Goal: Information Seeking & Learning: Check status

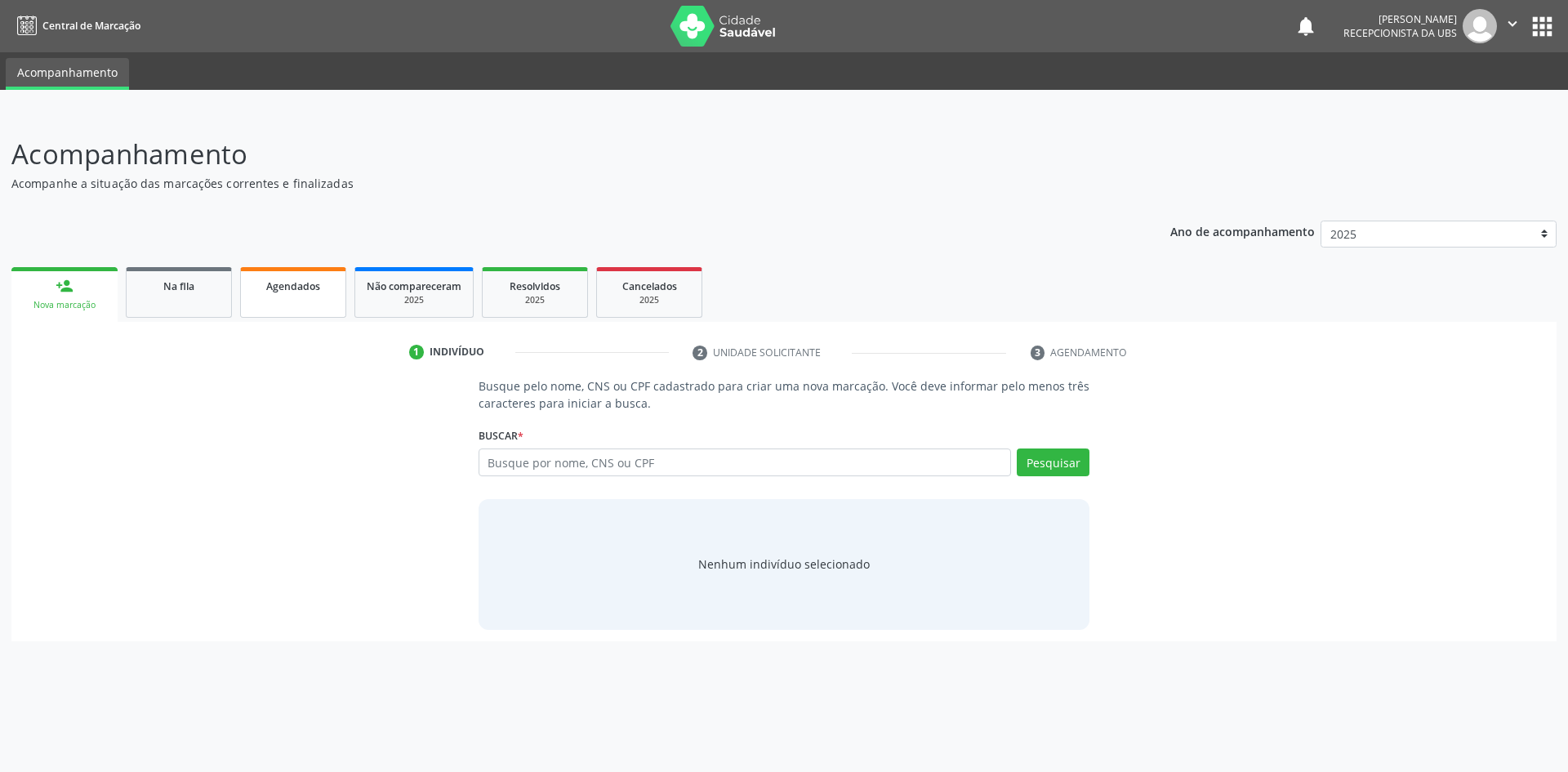
click at [307, 284] on span "Agendados" at bounding box center [293, 286] width 54 height 14
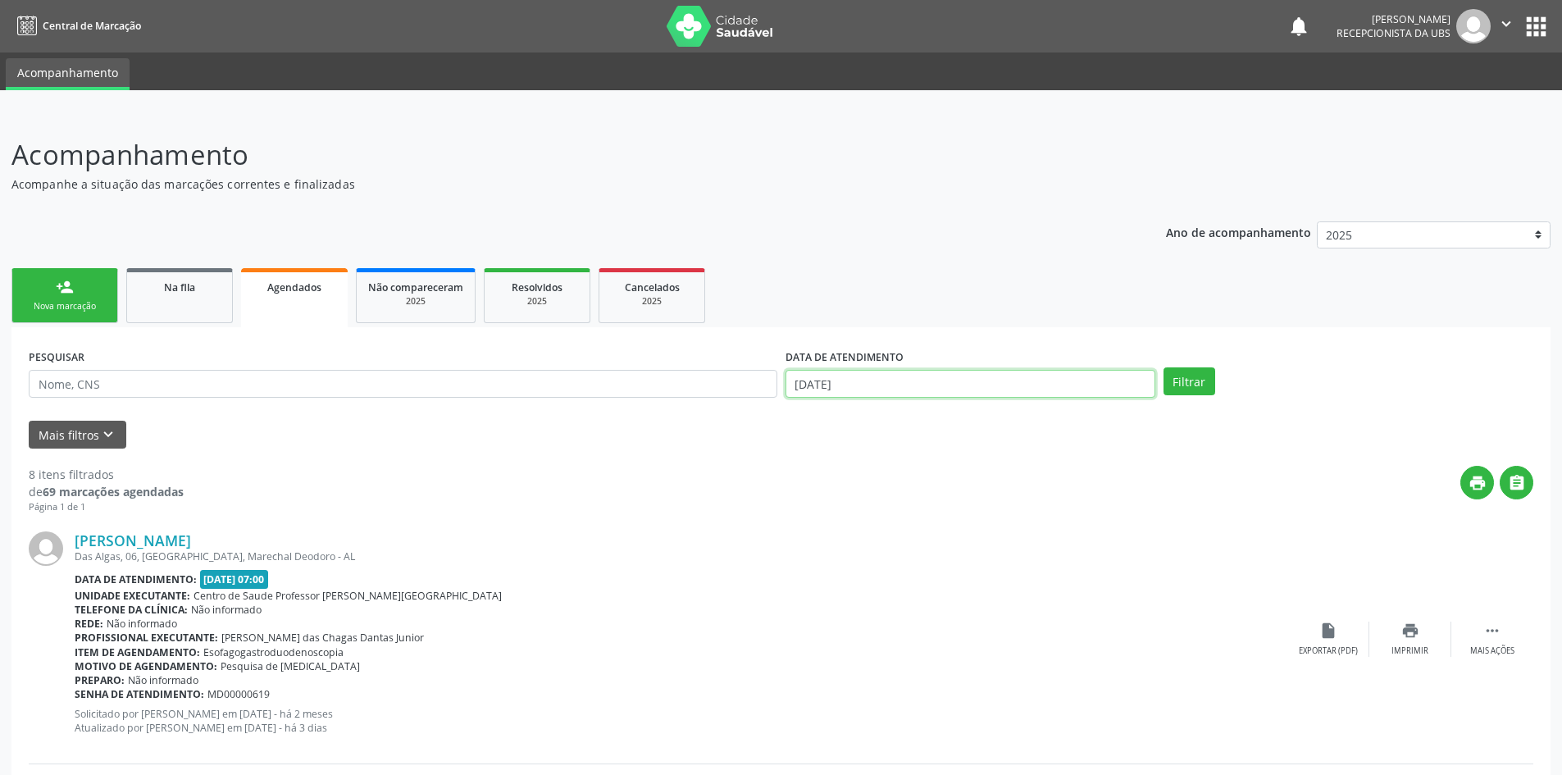
click at [892, 374] on input "[DATE]" at bounding box center [970, 384] width 370 height 28
drag, startPoint x: 794, startPoint y: 416, endPoint x: 812, endPoint y: 416, distance: 18.1
click at [798, 416] on icon at bounding box center [799, 418] width 11 height 11
select select "8"
click at [845, 468] on span "1" at bounding box center [839, 467] width 32 height 32
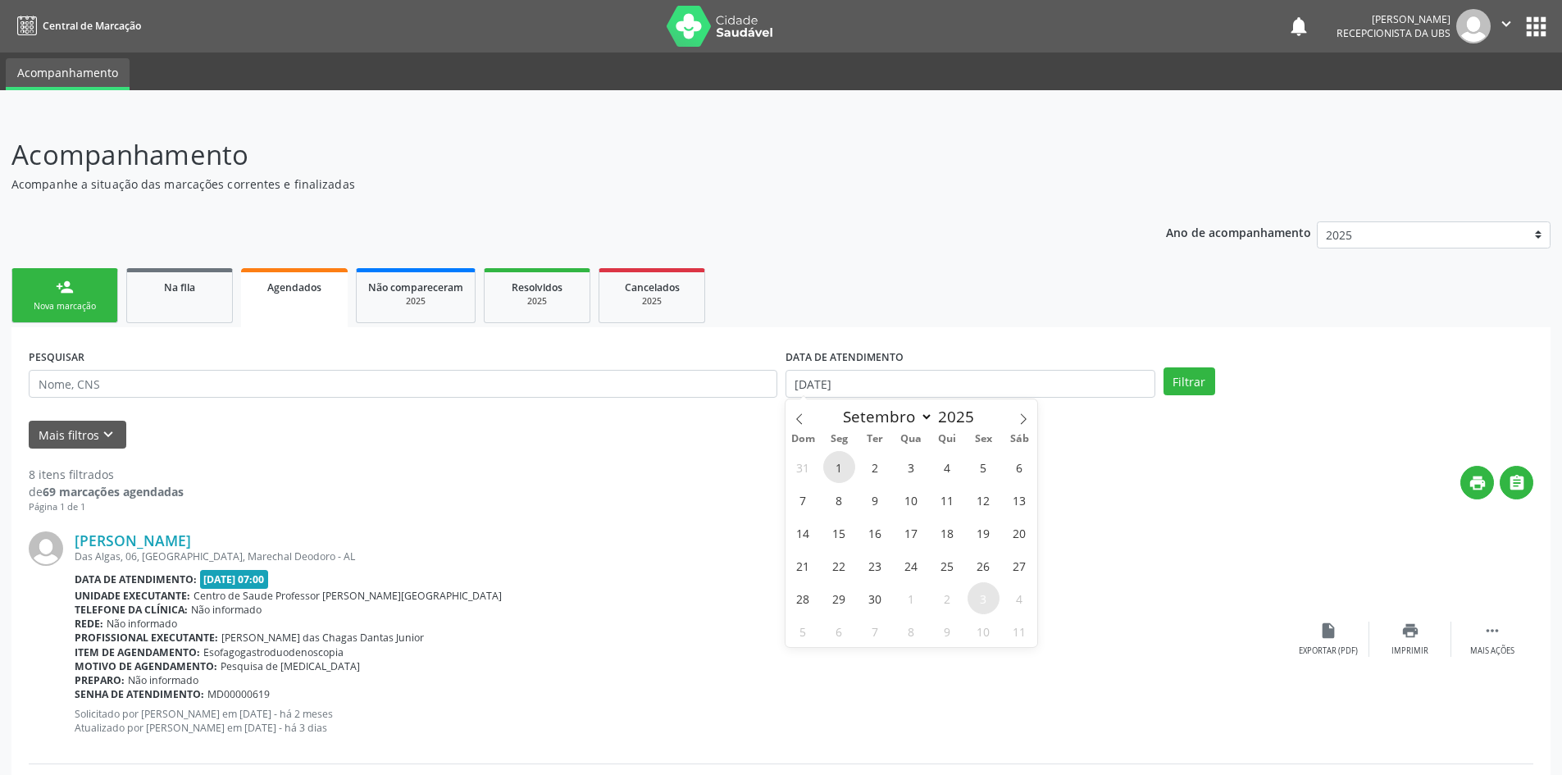
type input "[DATE]"
click at [1027, 418] on icon at bounding box center [1022, 418] width 11 height 11
select select "9"
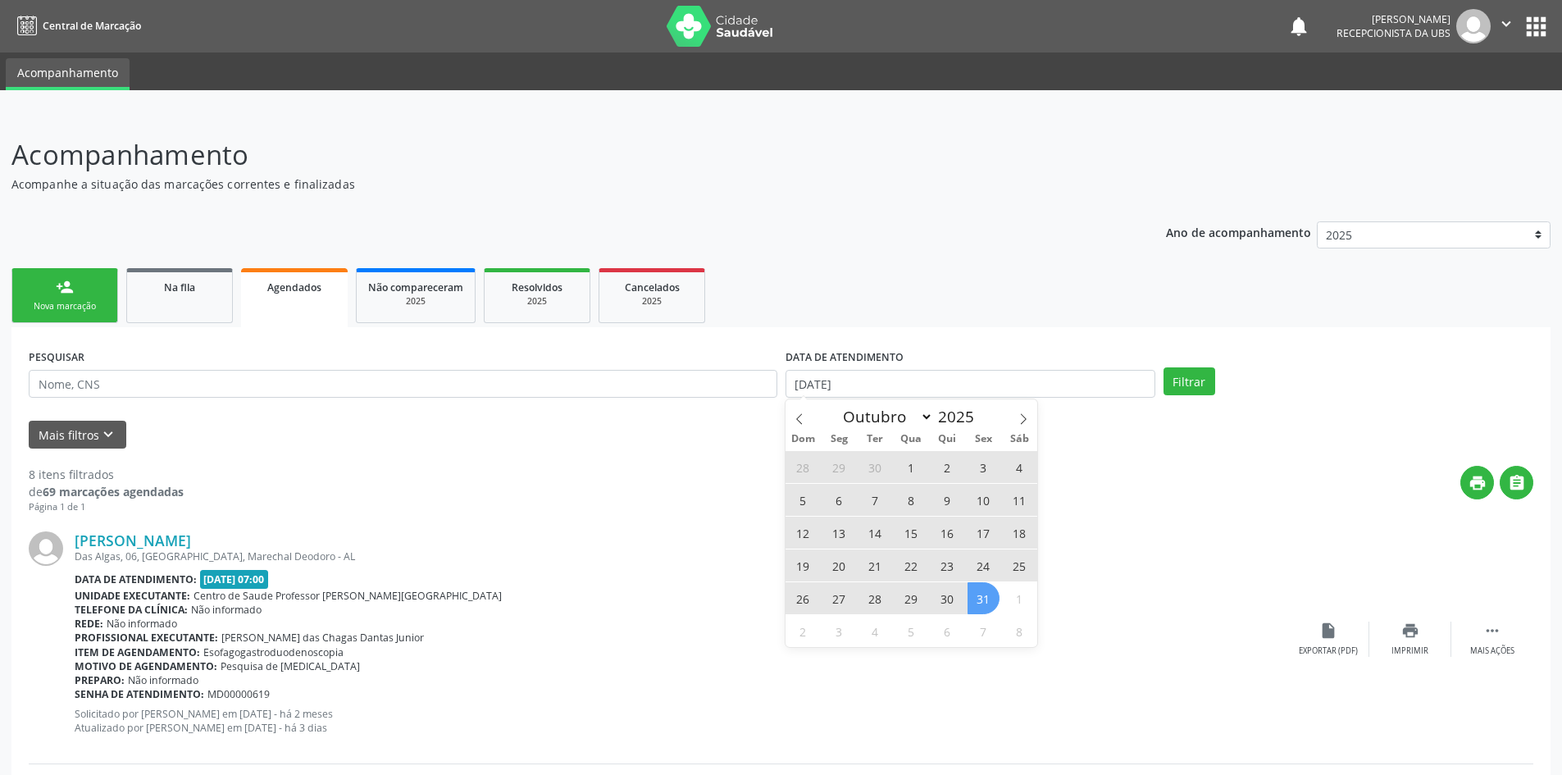
click at [993, 597] on span "31" at bounding box center [983, 598] width 32 height 32
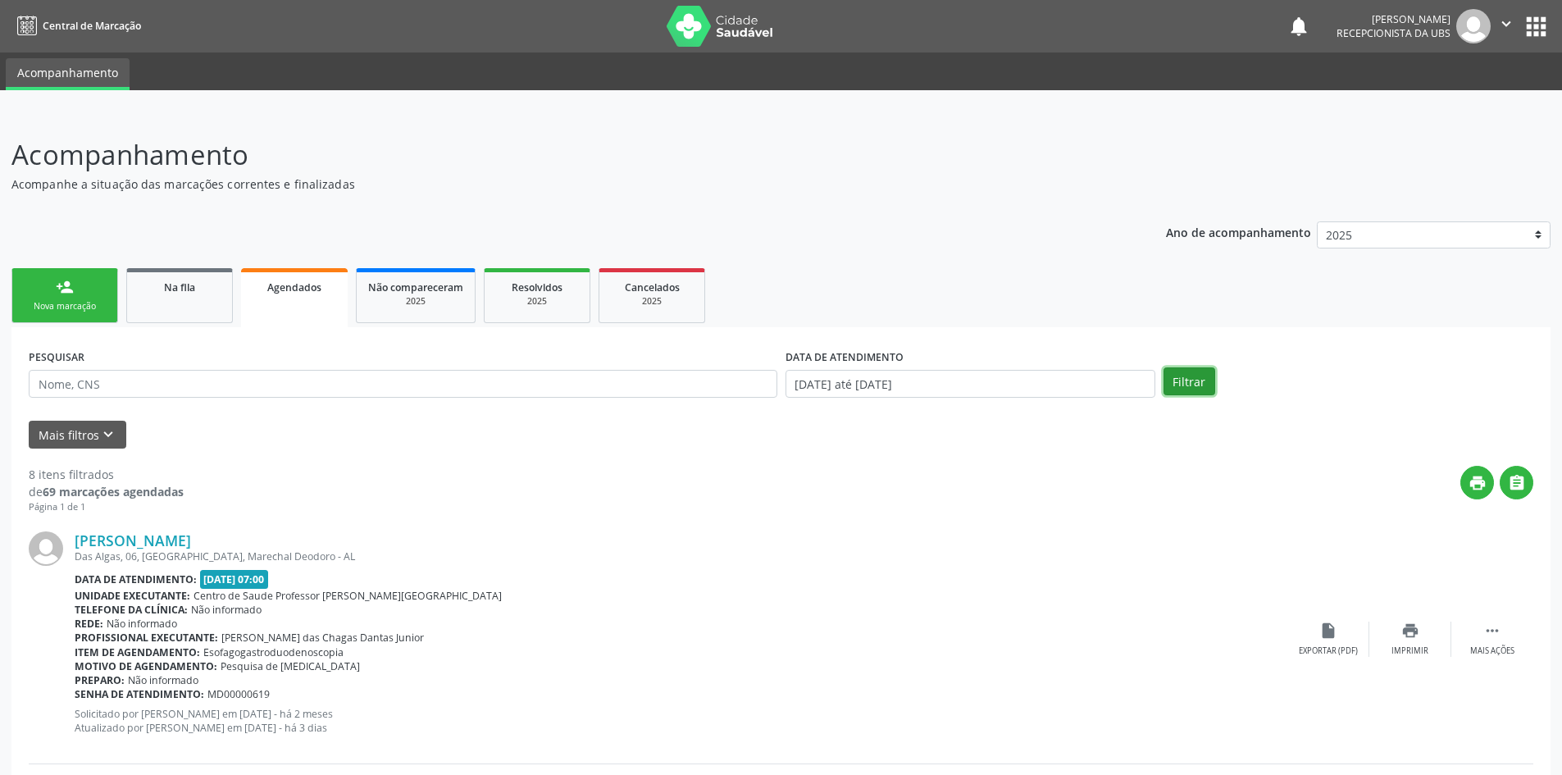
click at [1176, 374] on button "Filtrar" at bounding box center [1189, 381] width 52 height 28
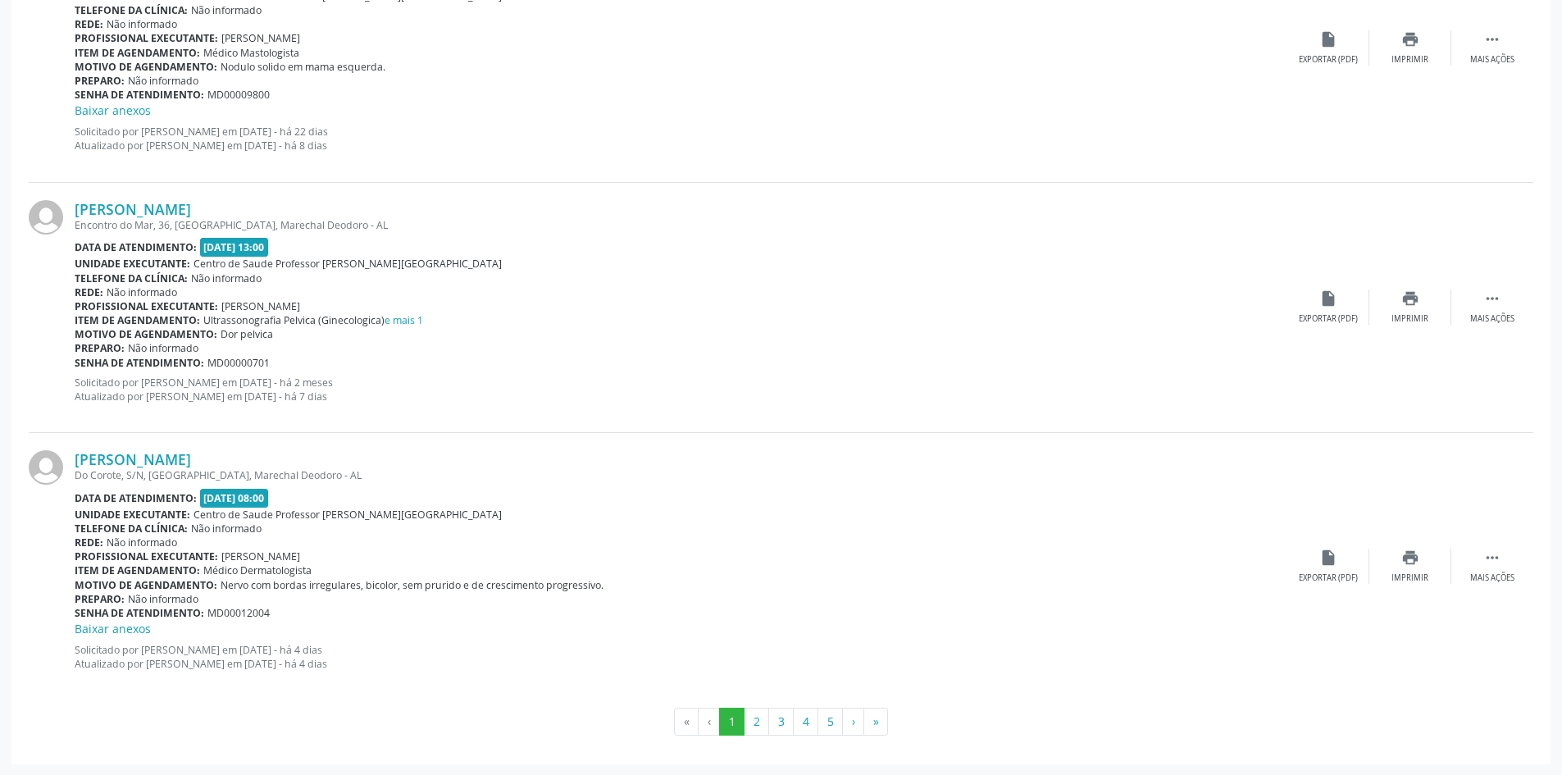
scroll to position [3607, 0]
click at [762, 719] on button "2" at bounding box center [756, 721] width 25 height 28
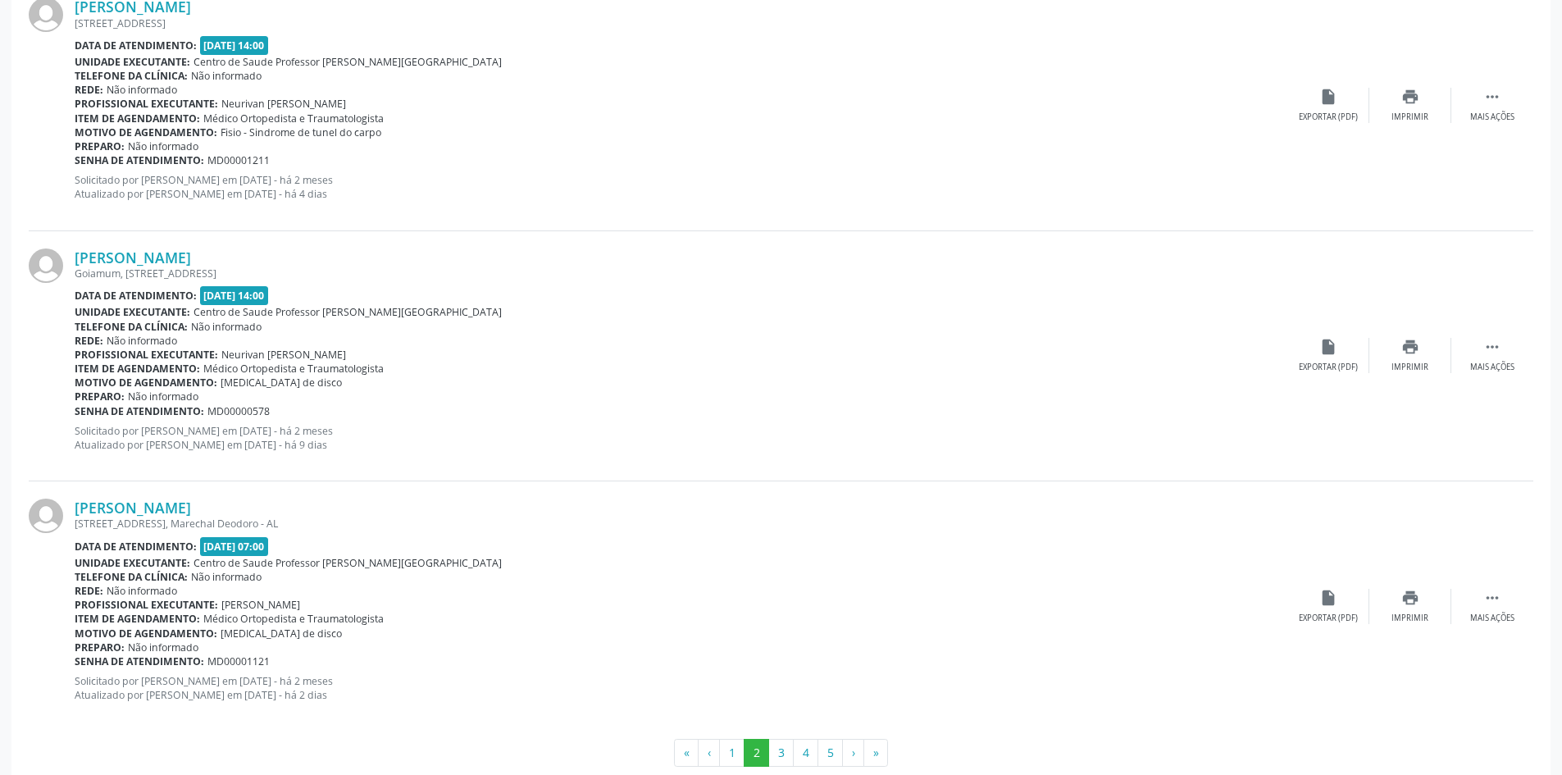
scroll to position [3590, 0]
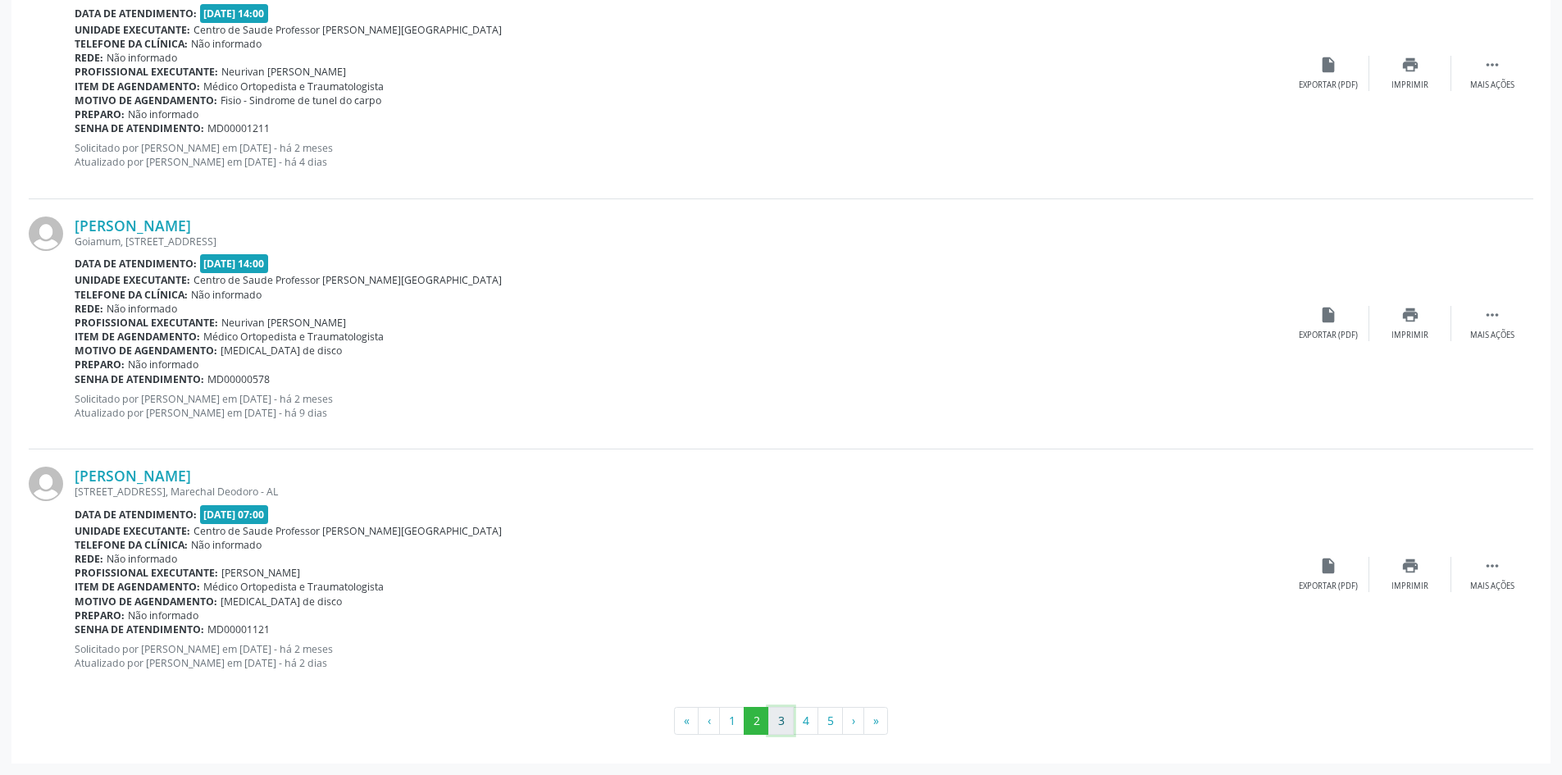
click at [780, 724] on button "3" at bounding box center [780, 721] width 25 height 28
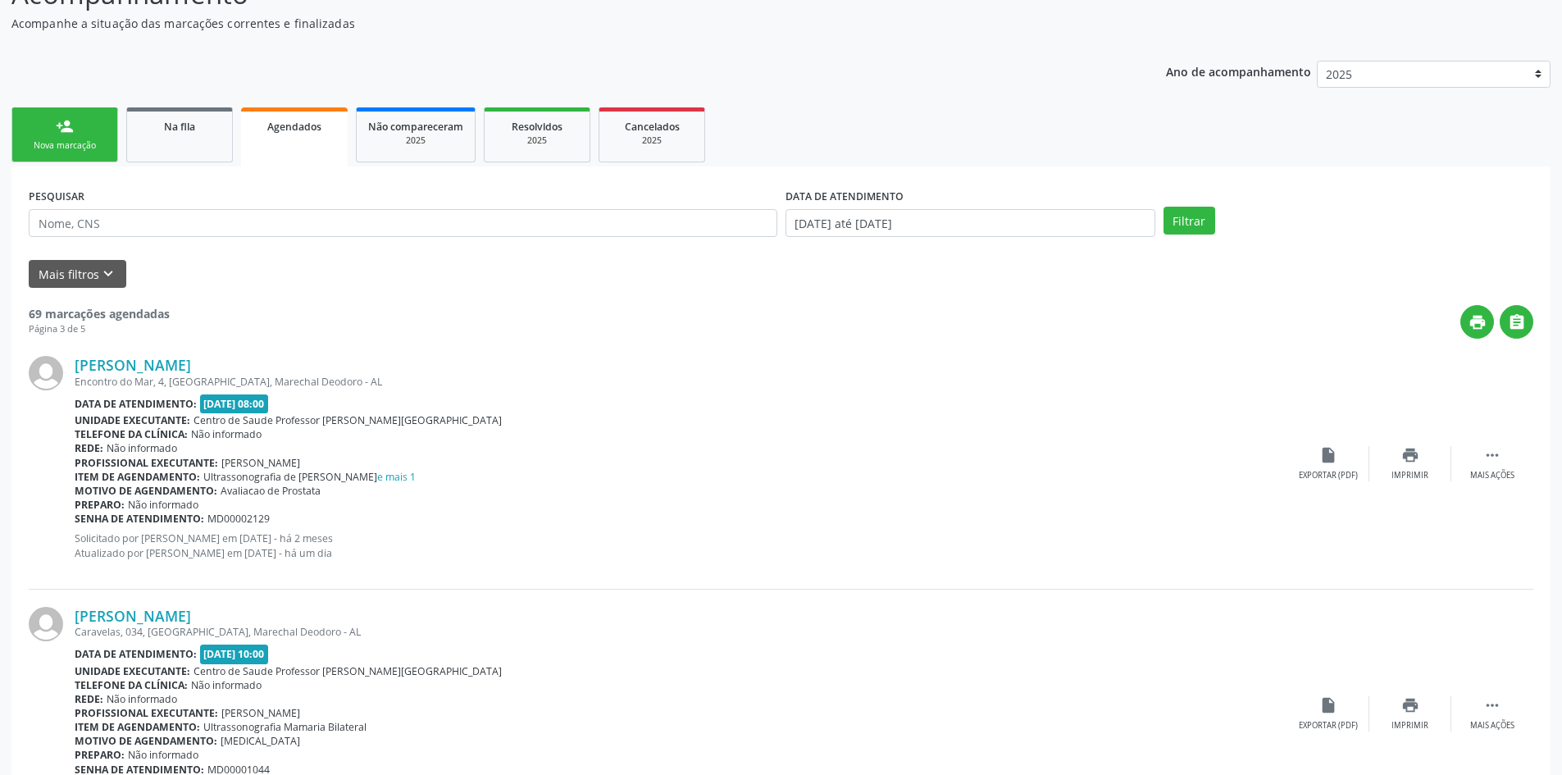
scroll to position [164, 0]
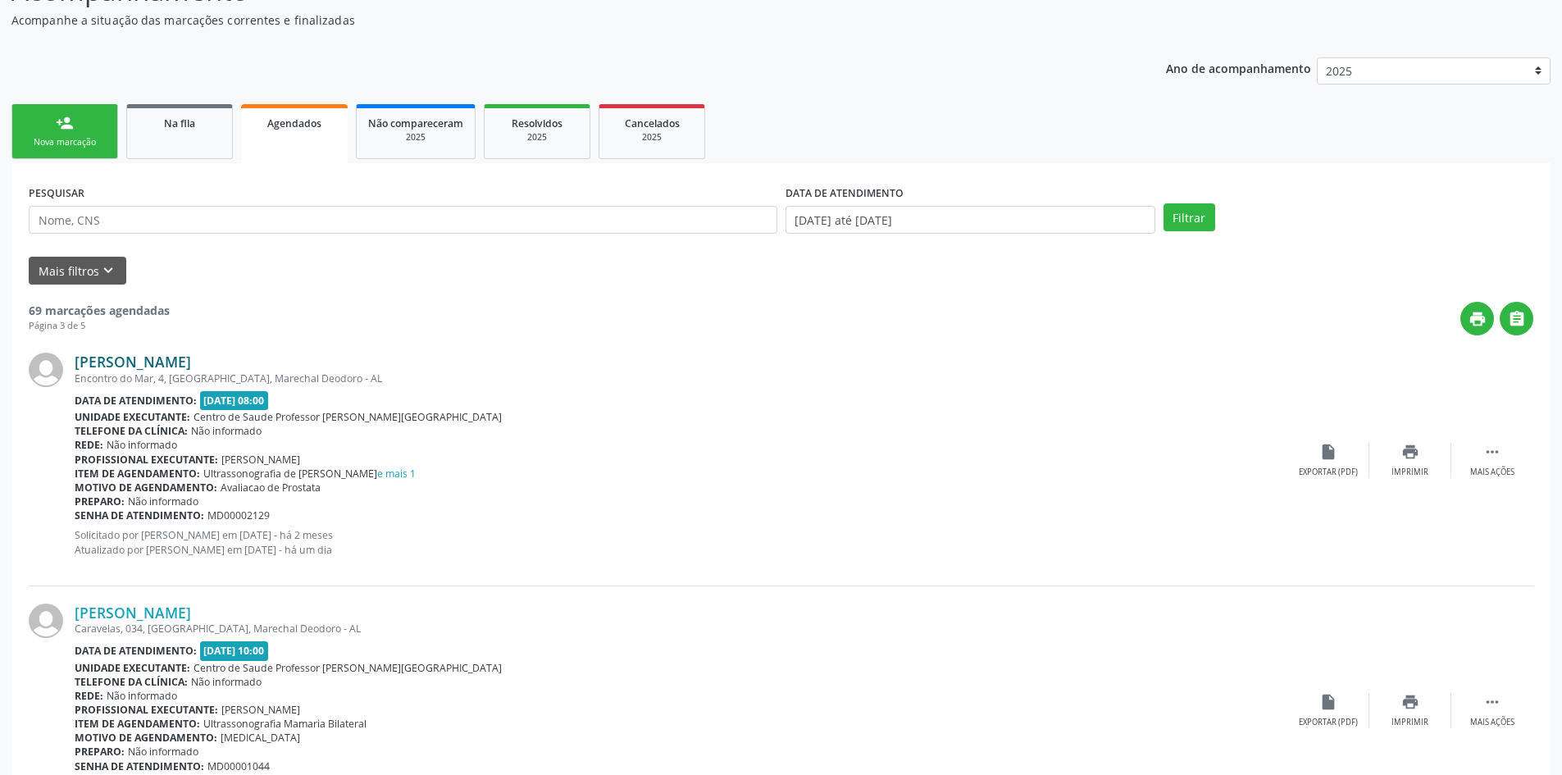
click at [191, 356] on link "[PERSON_NAME]" at bounding box center [133, 361] width 116 height 18
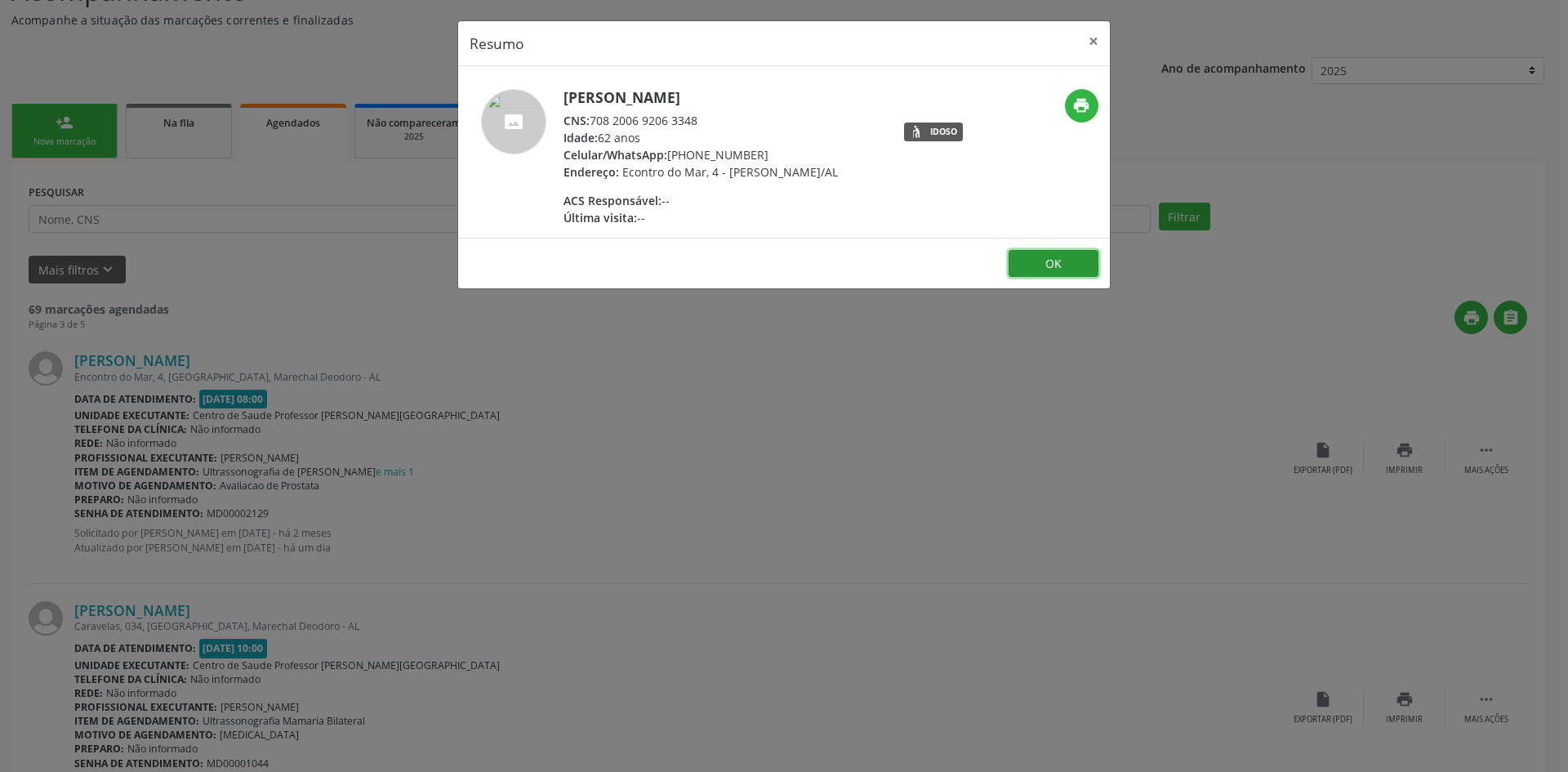
click at [1066, 278] on button "OK" at bounding box center [1053, 264] width 90 height 28
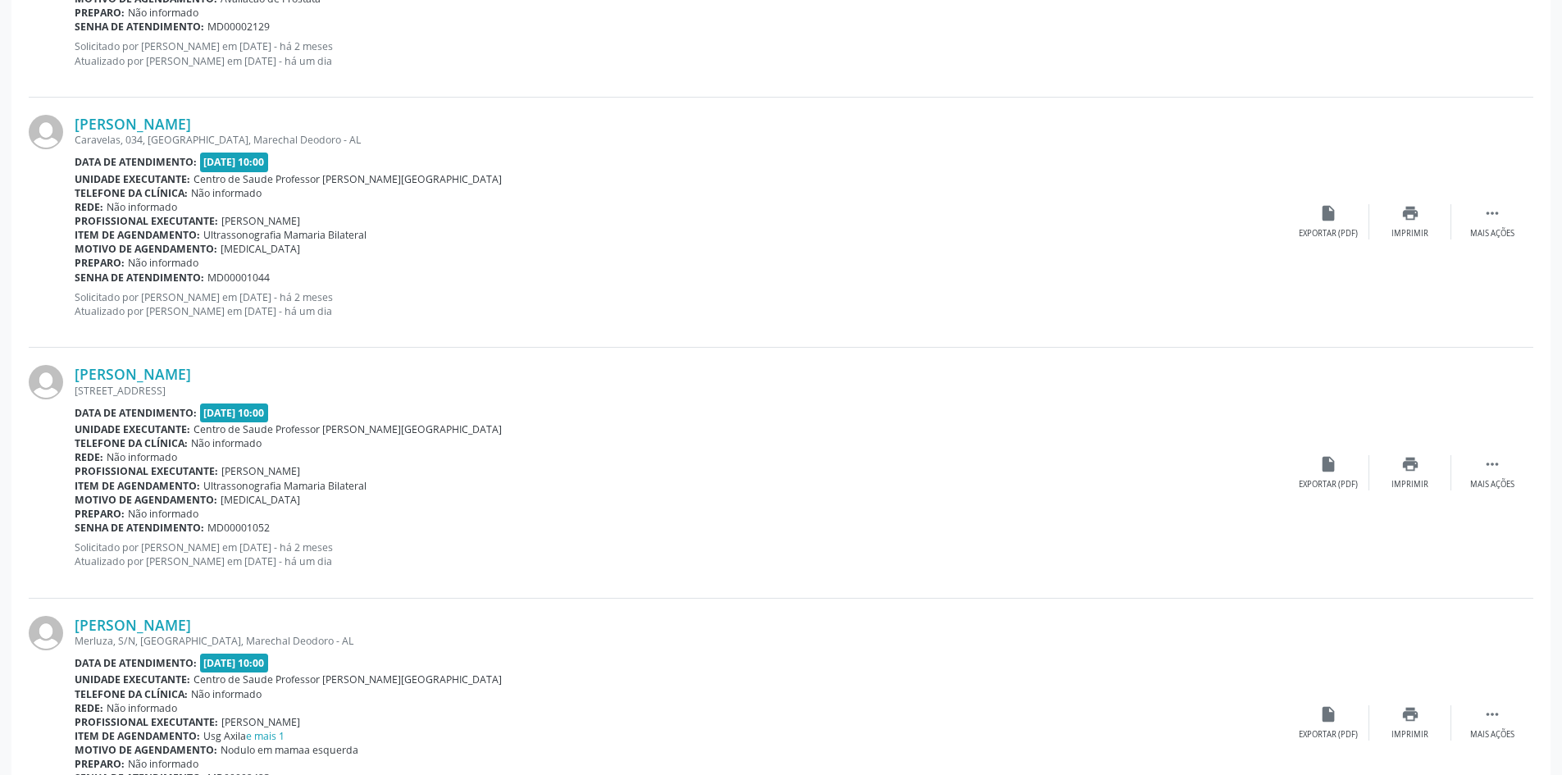
scroll to position [656, 0]
click at [191, 118] on link "[PERSON_NAME]" at bounding box center [133, 120] width 116 height 18
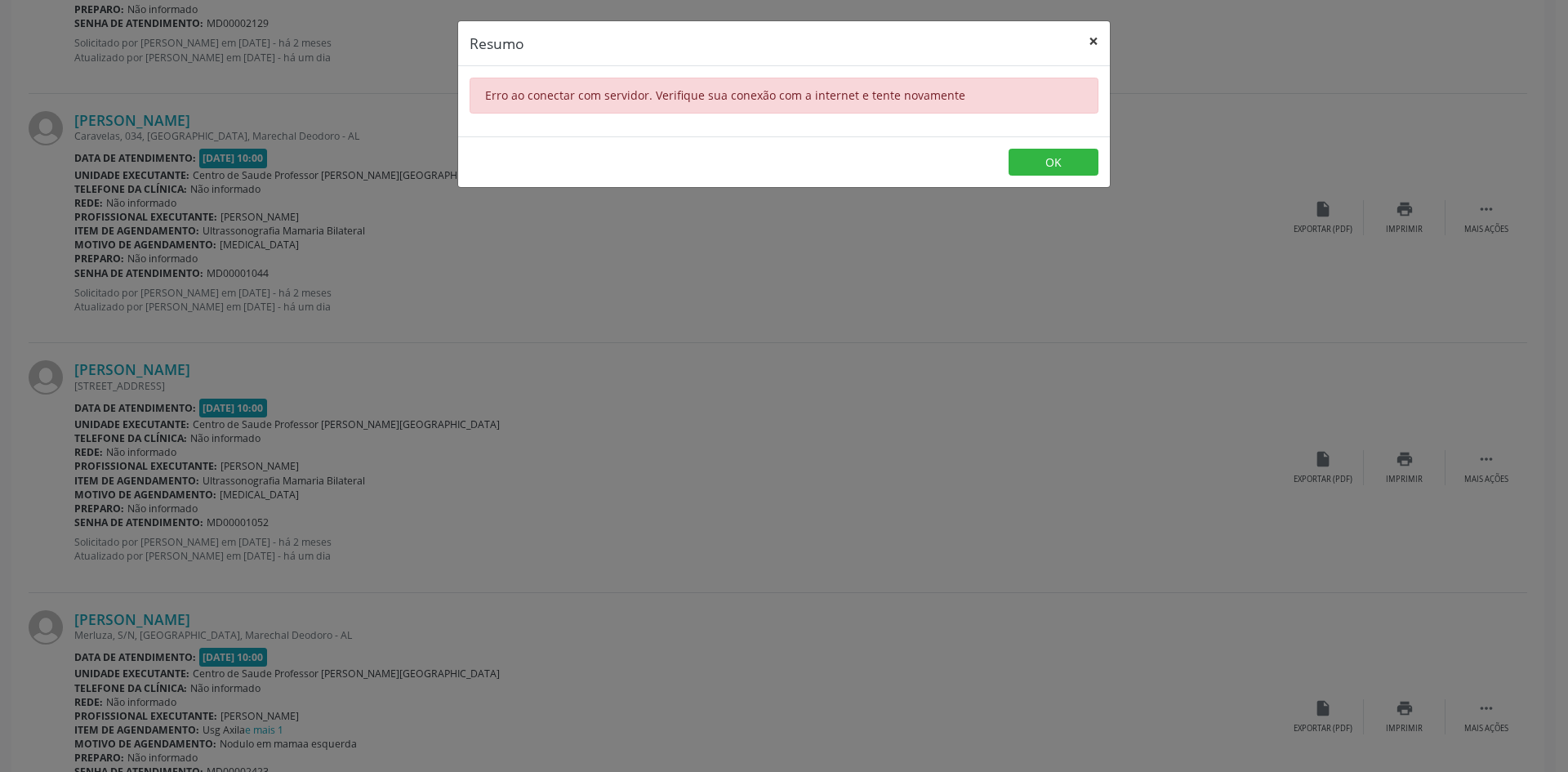
click at [1089, 39] on button "×" at bounding box center [1093, 41] width 33 height 40
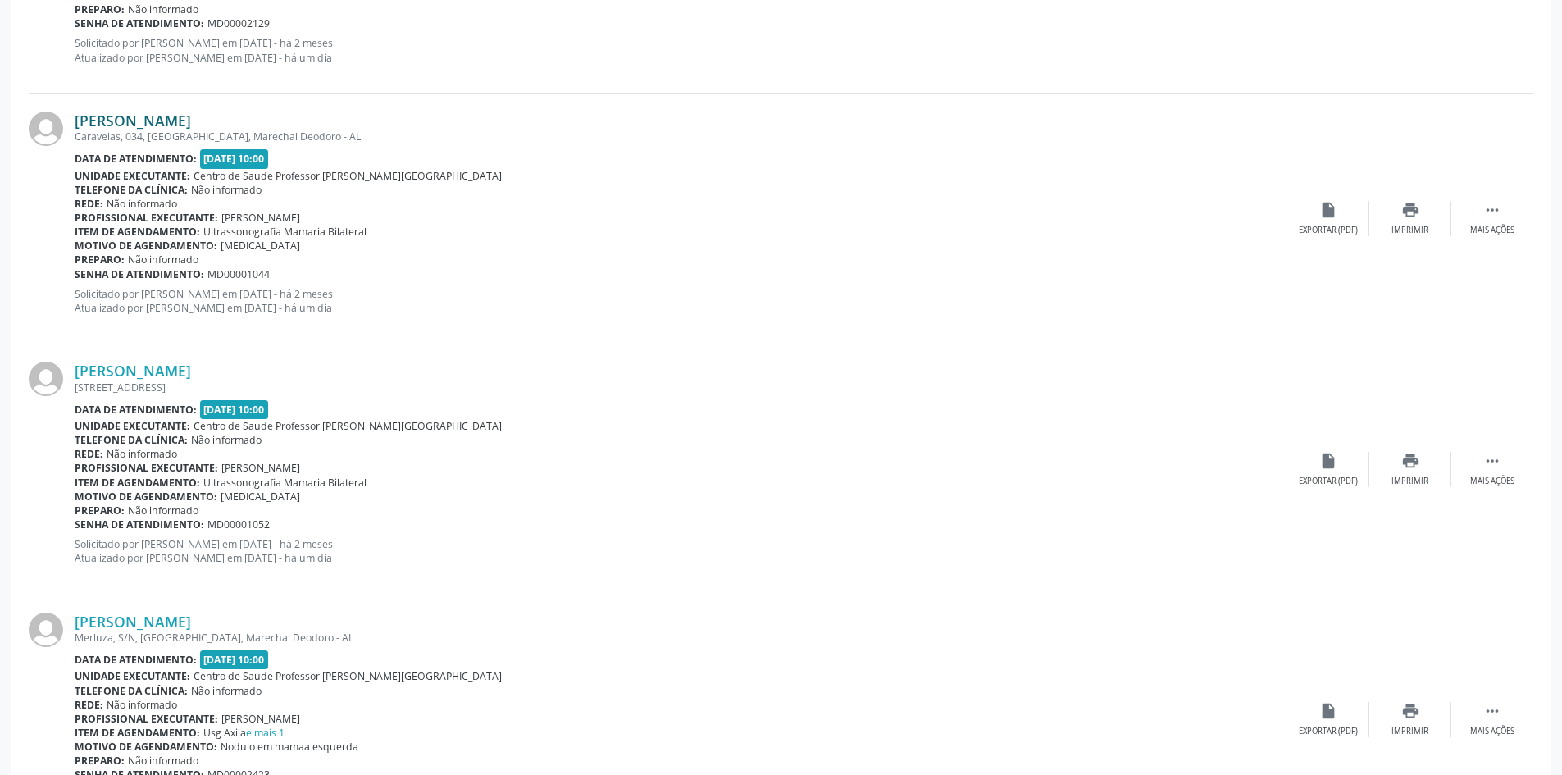
click at [191, 118] on link "[PERSON_NAME]" at bounding box center [133, 120] width 116 height 18
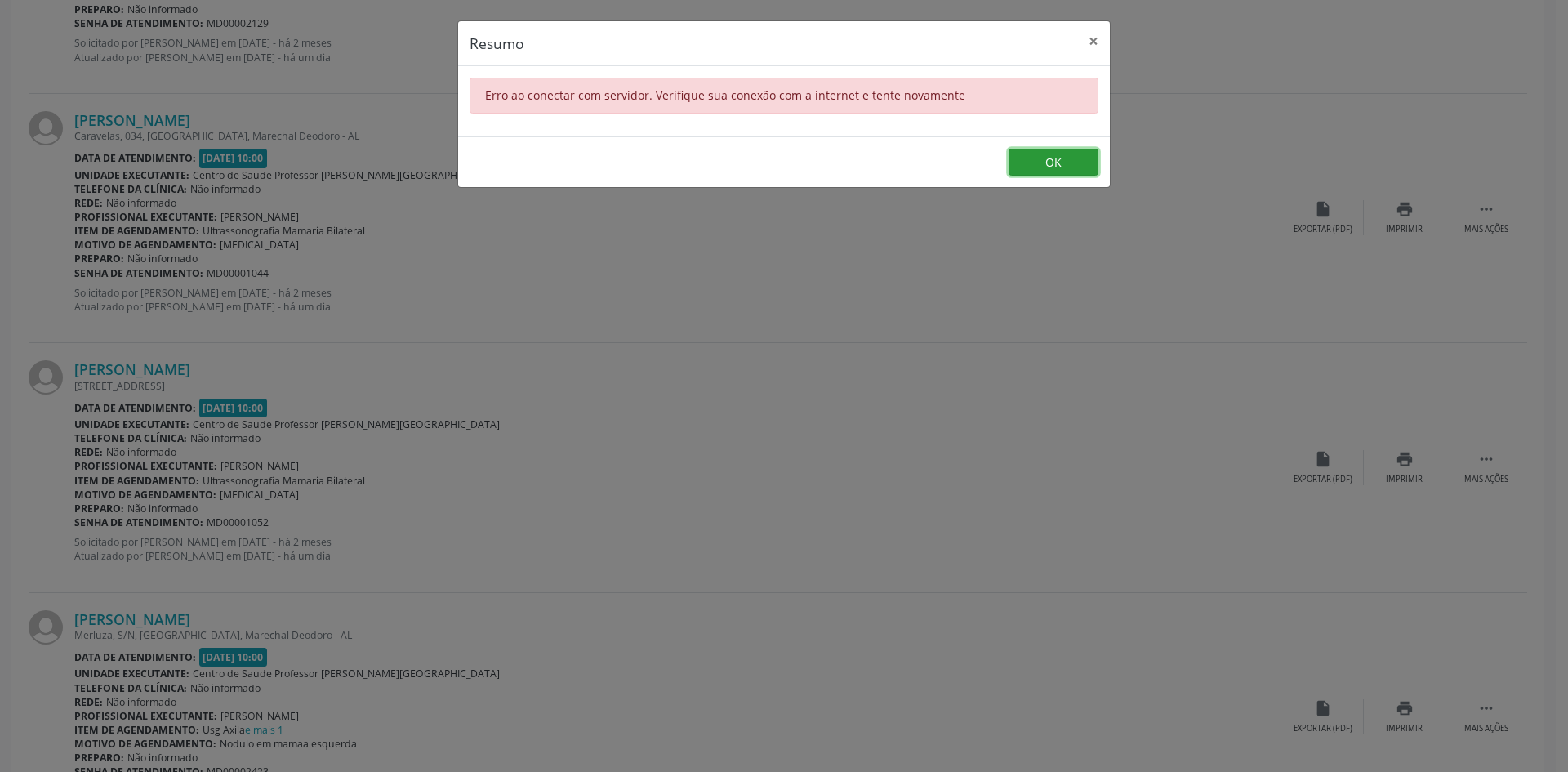
click at [1040, 151] on button "OK" at bounding box center [1053, 162] width 90 height 28
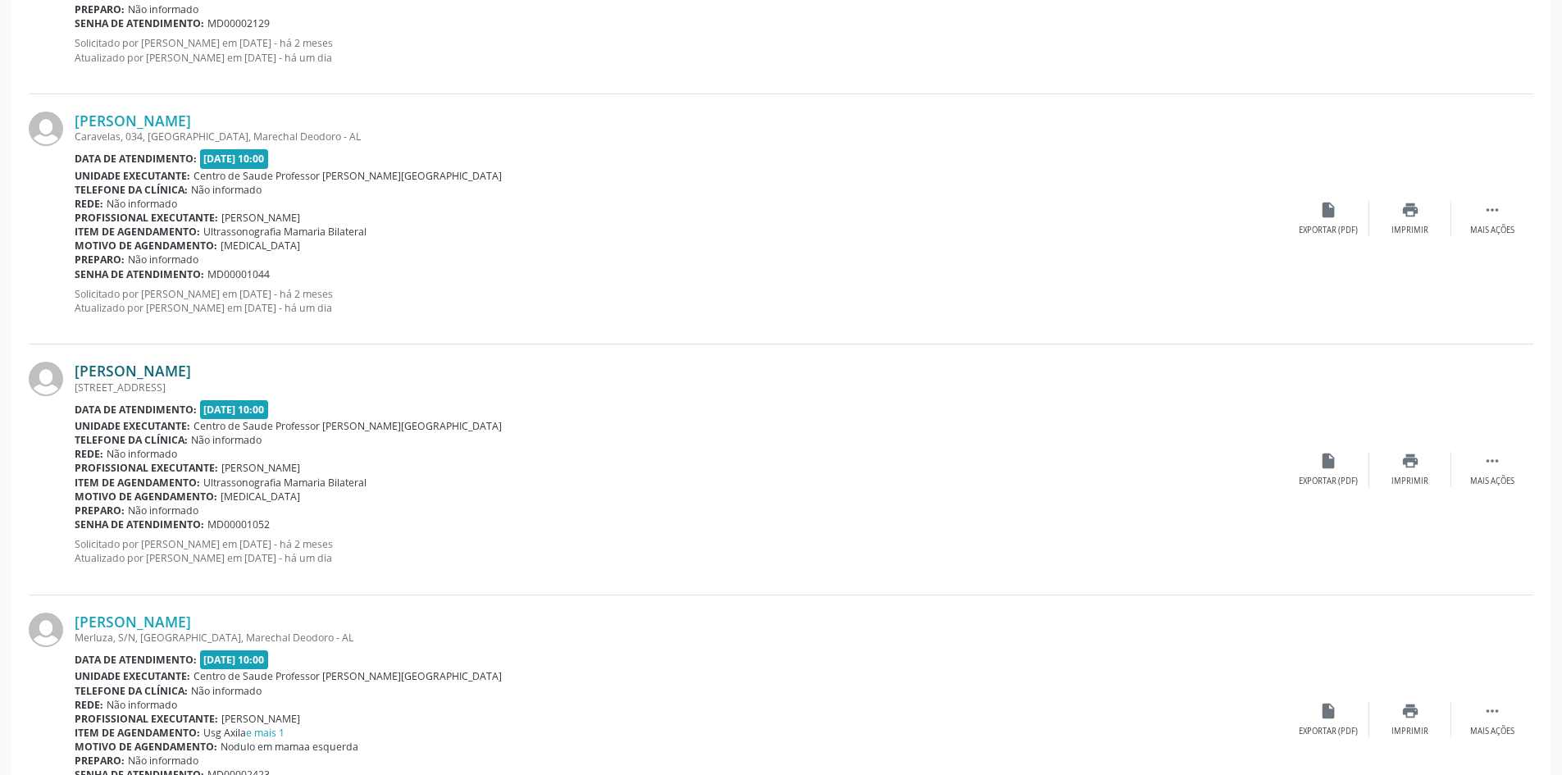
click at [191, 378] on link "[PERSON_NAME]" at bounding box center [133, 371] width 116 height 18
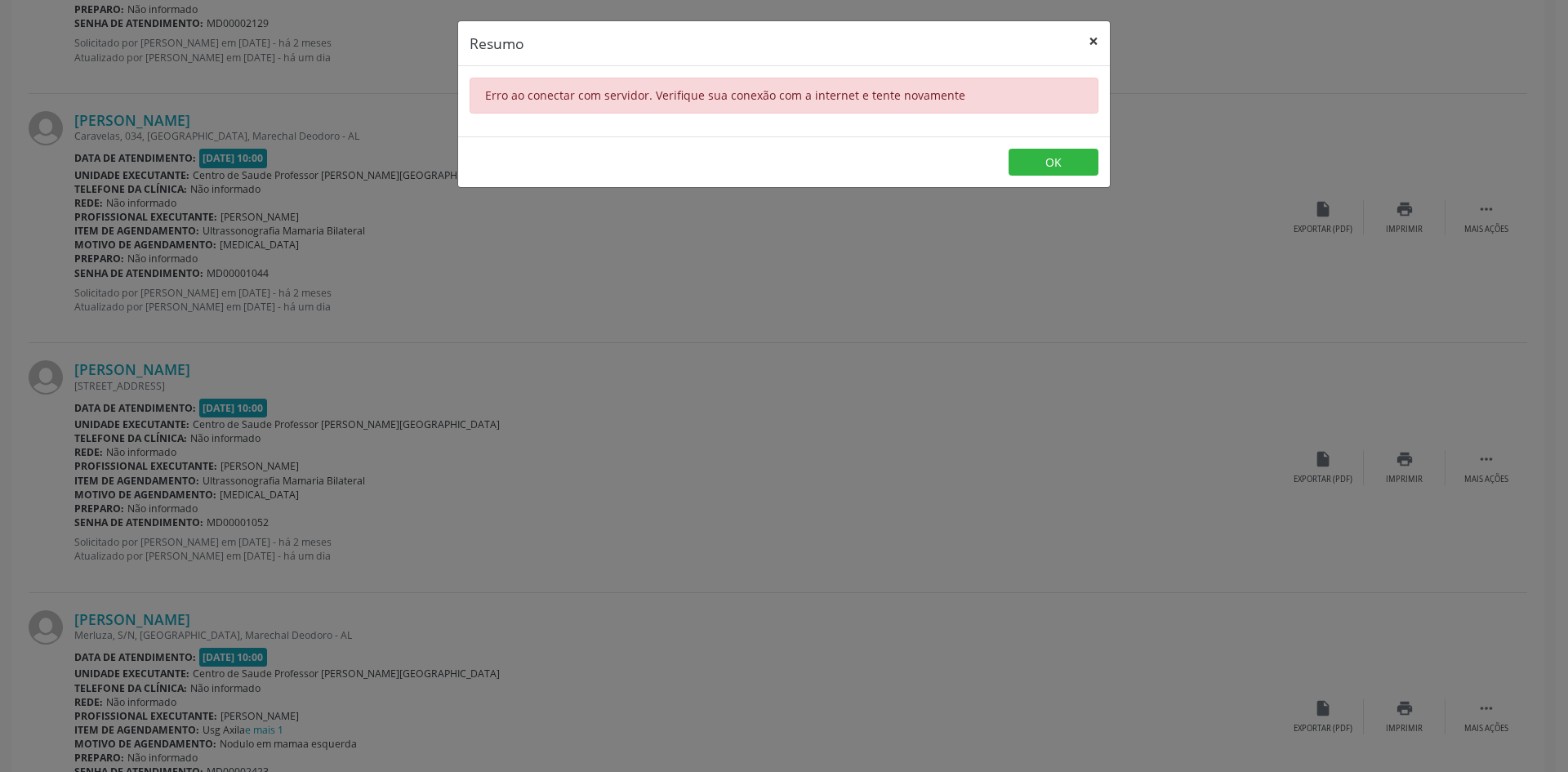
click at [1097, 38] on button "×" at bounding box center [1093, 41] width 33 height 40
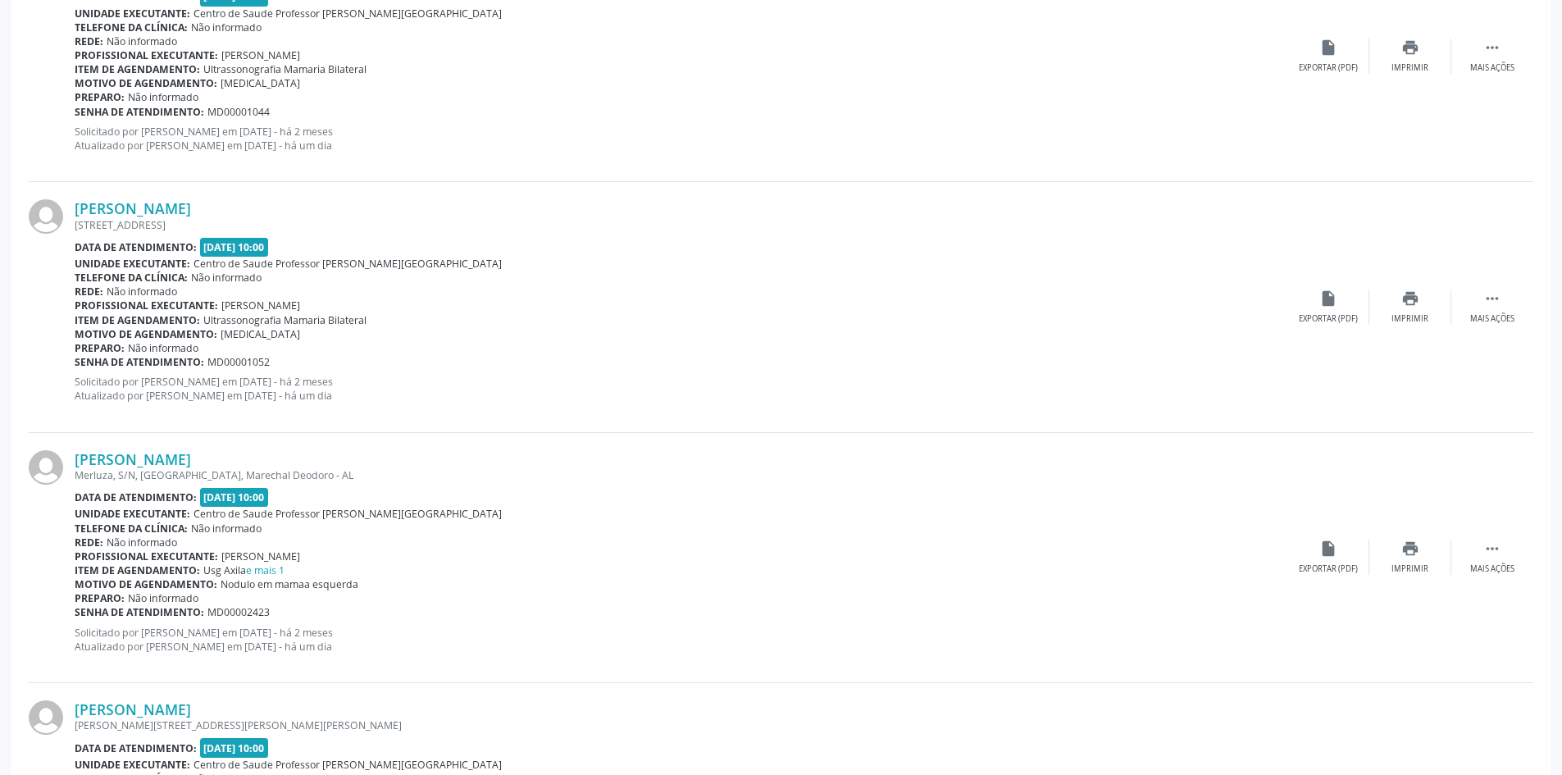
scroll to position [820, 0]
click at [1152, 662] on div "Ana Luisa Alves Cavalcante Merluza, S/N, Praia do Francês, Marechal Deodoro - A…" at bounding box center [681, 555] width 1212 height 215
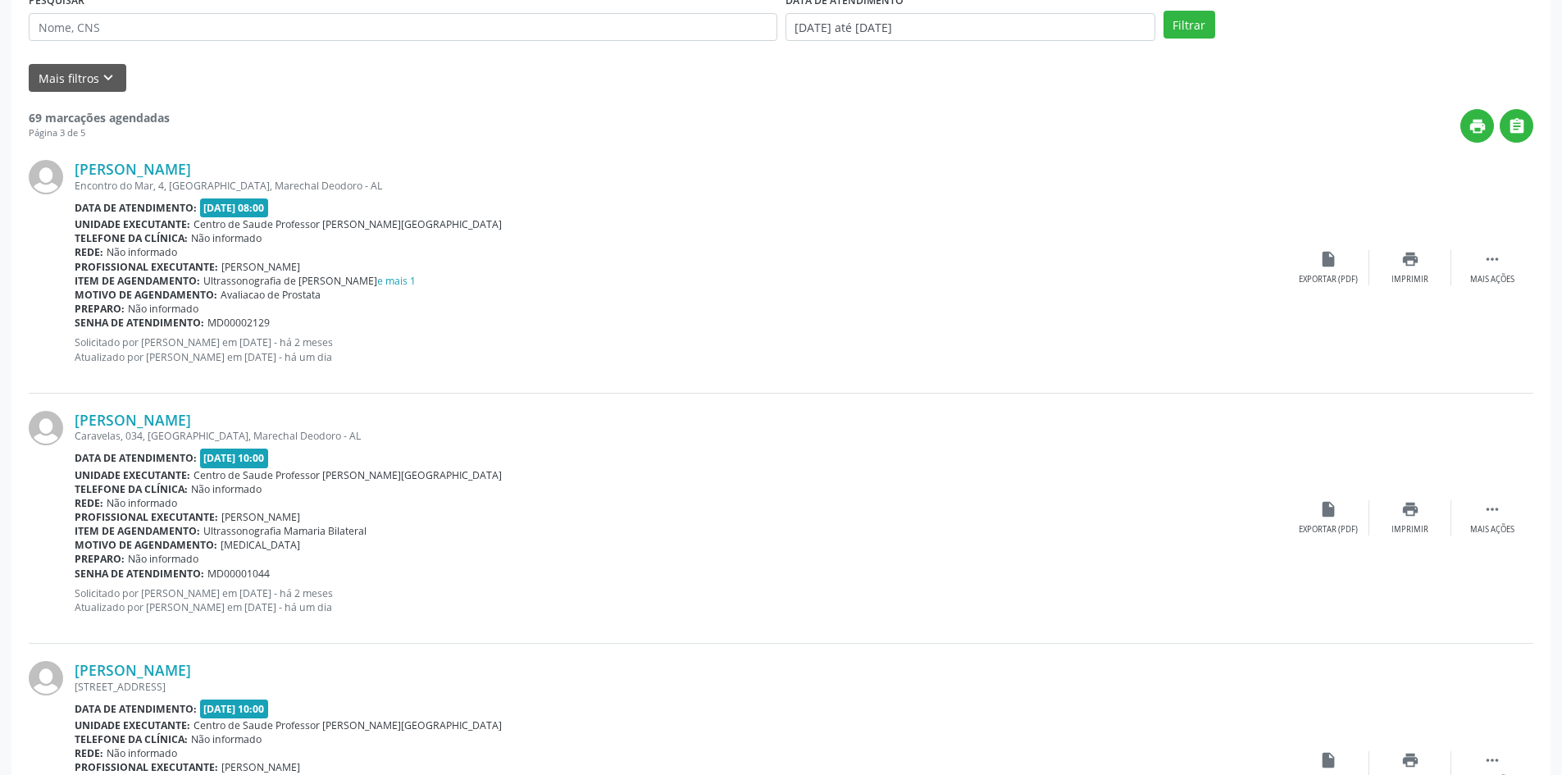
scroll to position [328, 0]
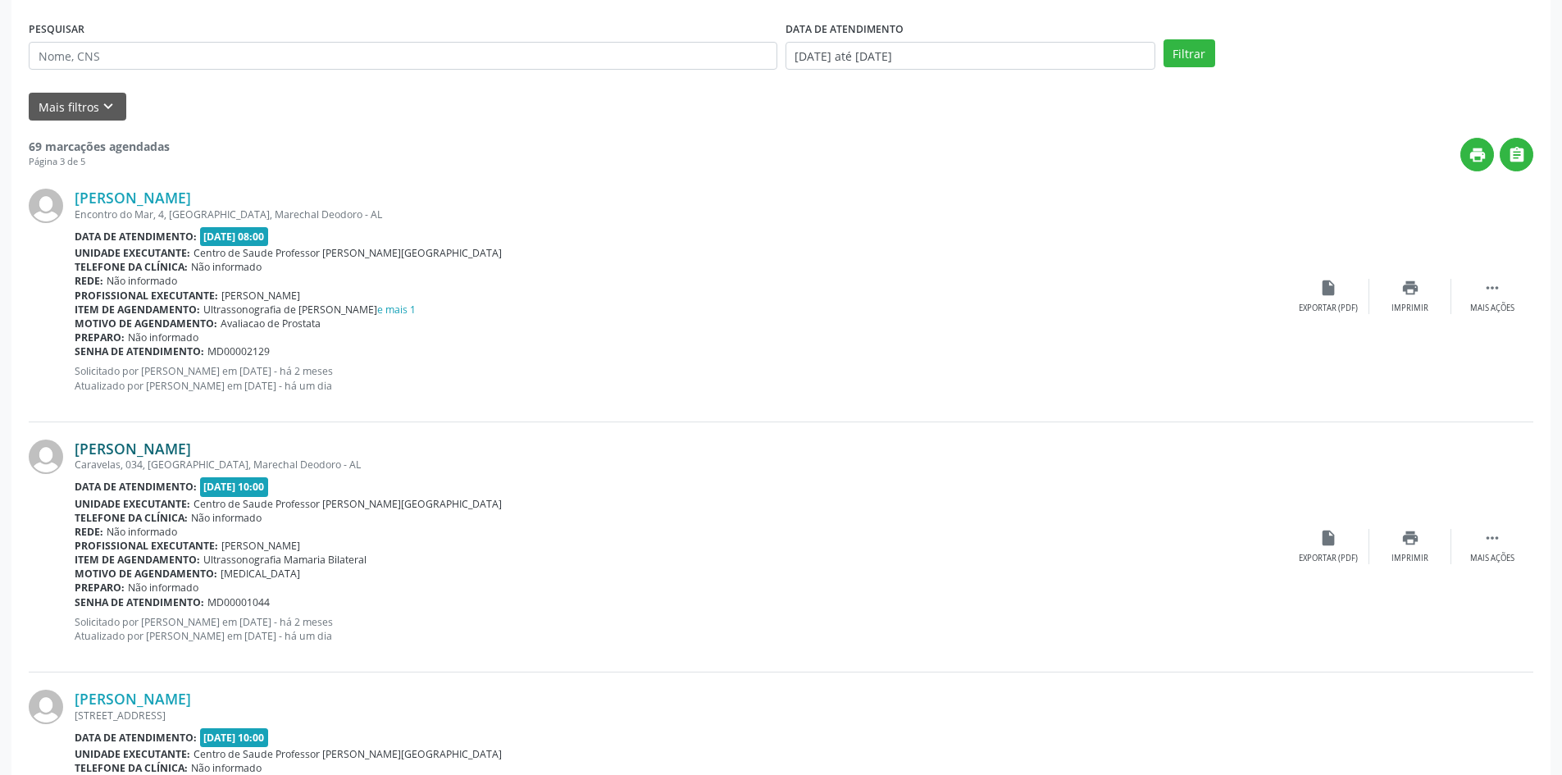
click at [191, 449] on link "[PERSON_NAME]" at bounding box center [133, 448] width 116 height 18
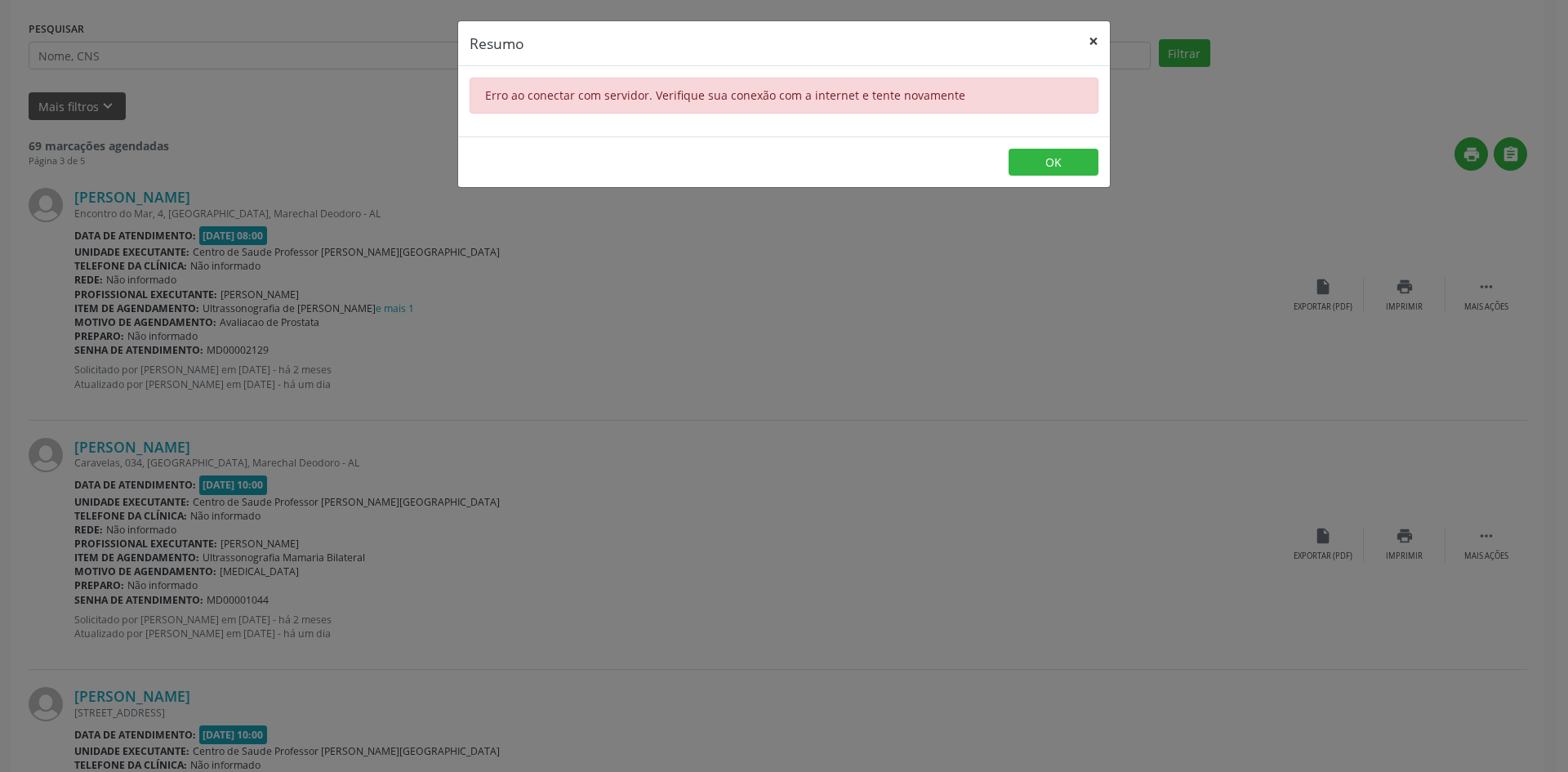
click at [1092, 34] on button "×" at bounding box center [1093, 41] width 33 height 40
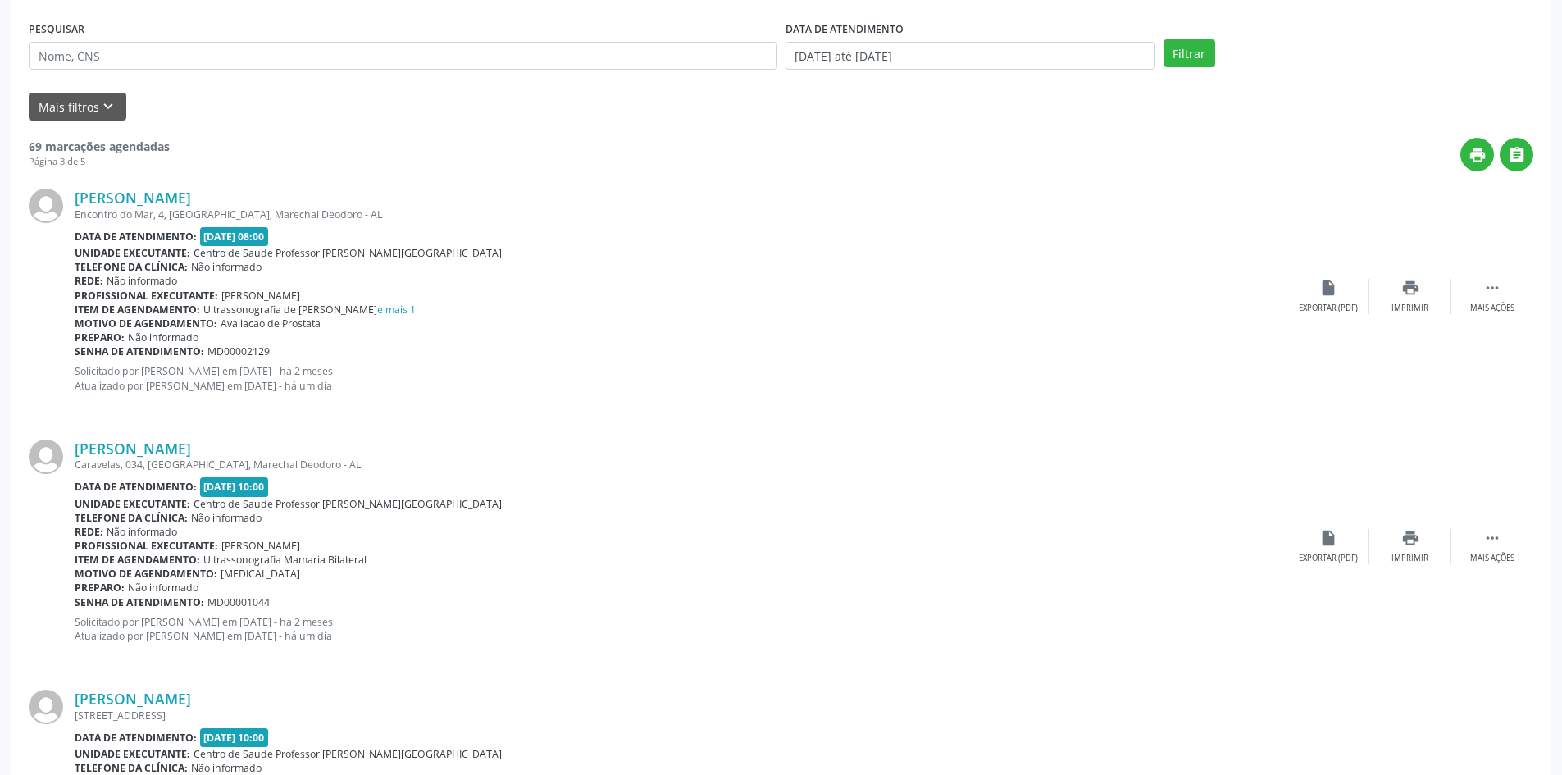
click at [219, 188] on div "Arami Dionisio Pereira Encontro do Mar, 4, Praia do Francês, Marechal Deodoro -…" at bounding box center [781, 296] width 1504 height 250
click at [191, 198] on link "[PERSON_NAME]" at bounding box center [133, 198] width 116 height 18
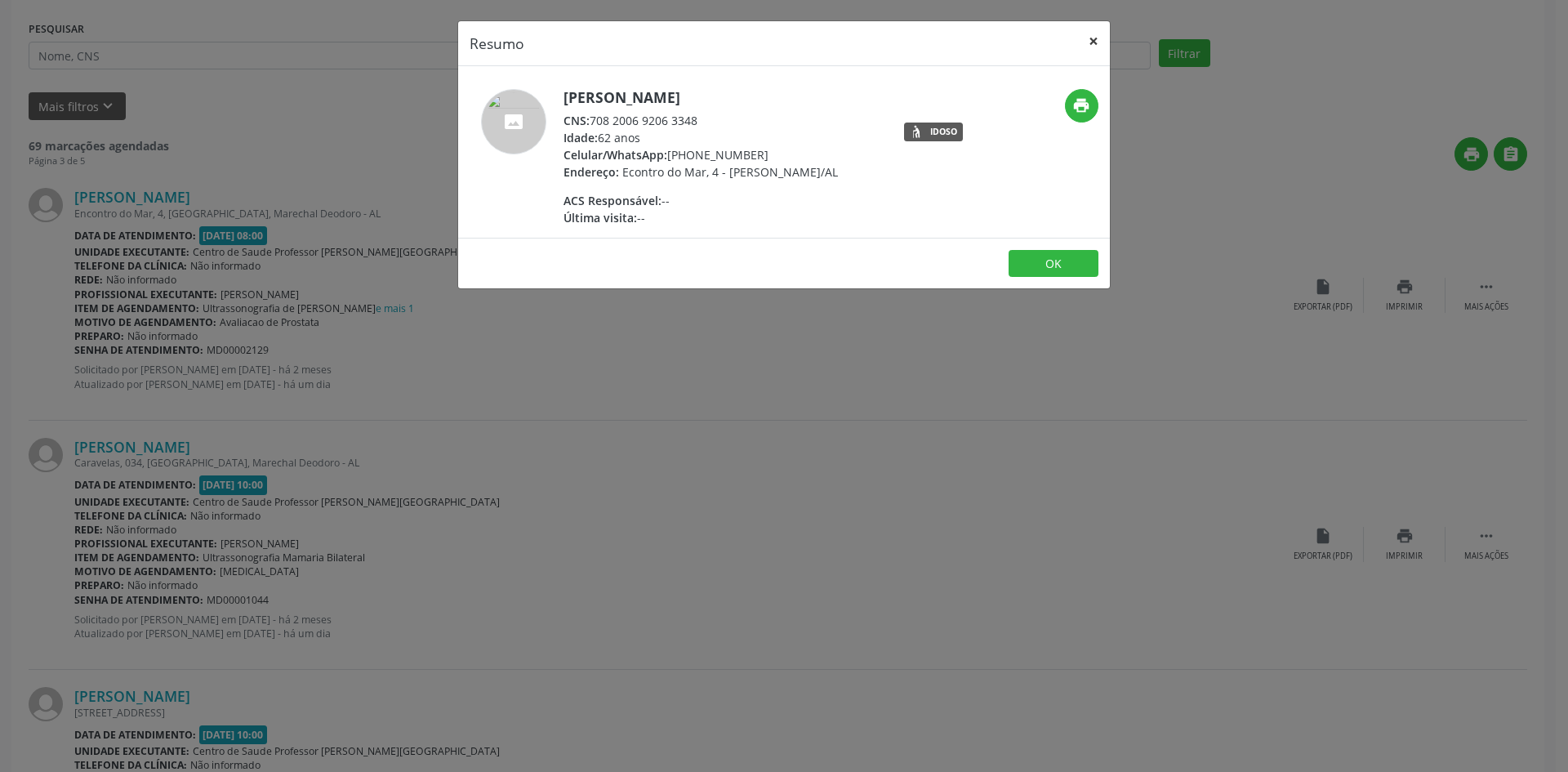
click at [1094, 41] on button "×" at bounding box center [1093, 41] width 33 height 40
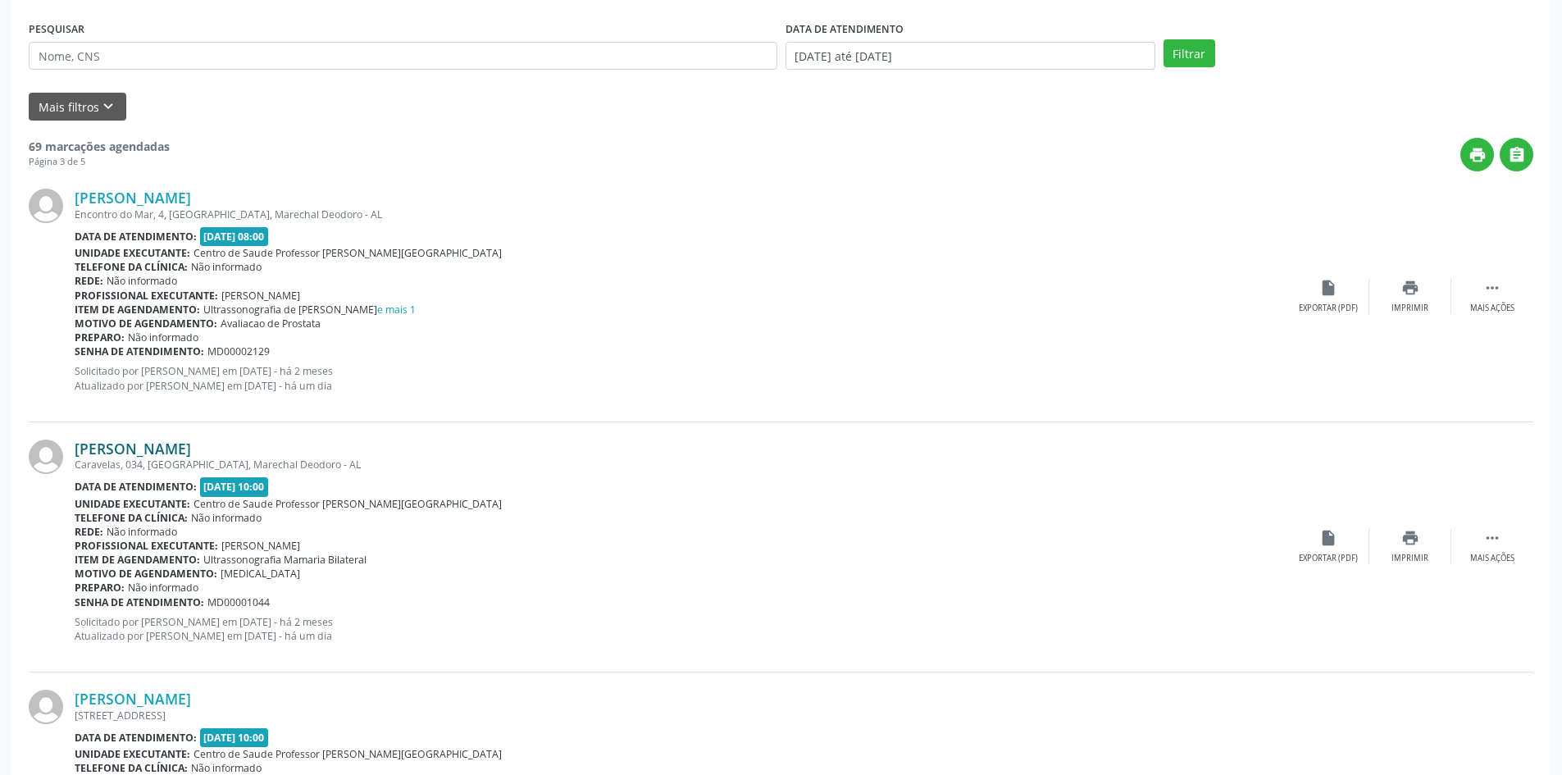
click at [112, 450] on link "[PERSON_NAME]" at bounding box center [133, 448] width 116 height 18
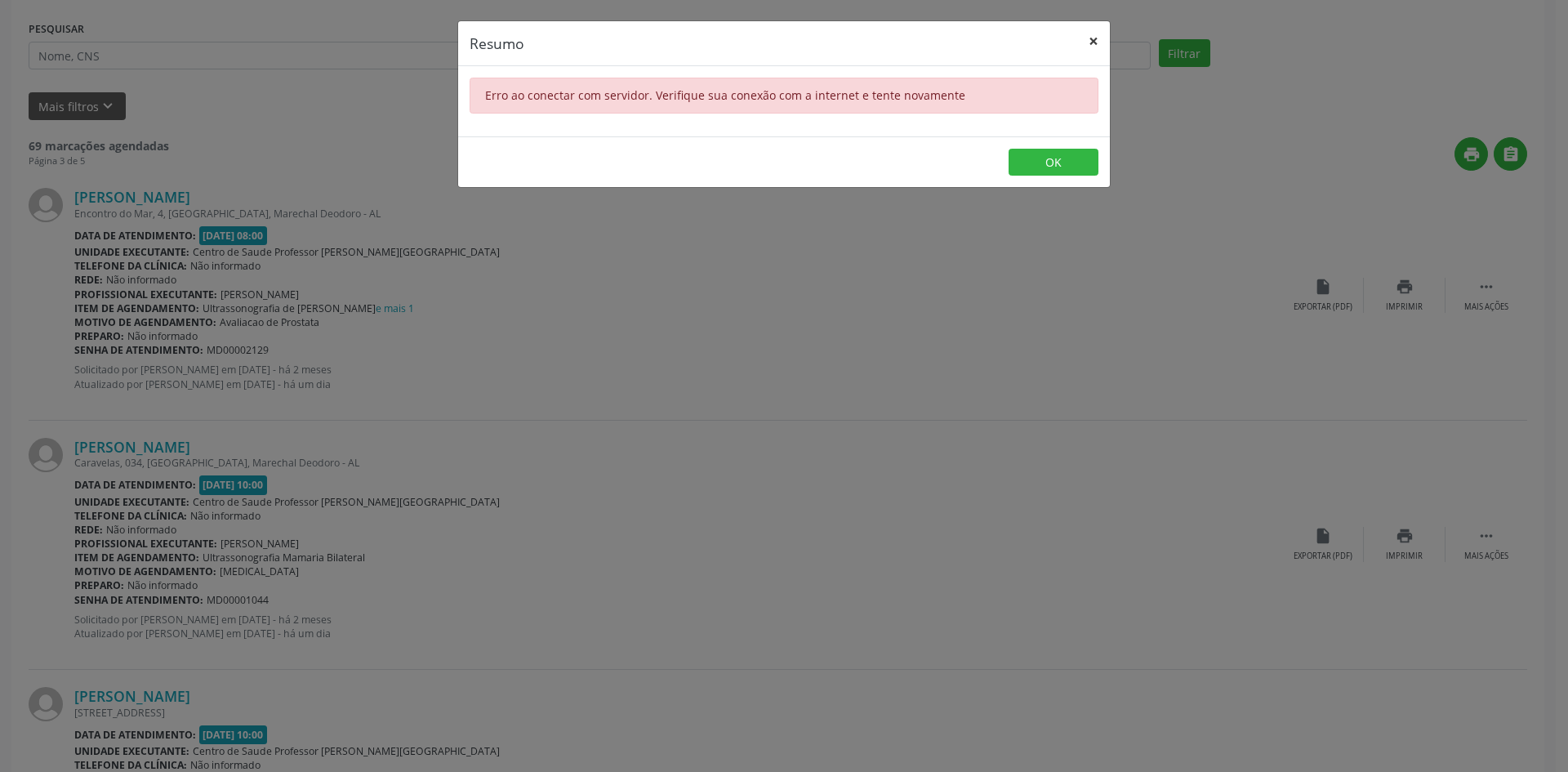
click at [1090, 30] on button "×" at bounding box center [1093, 41] width 33 height 40
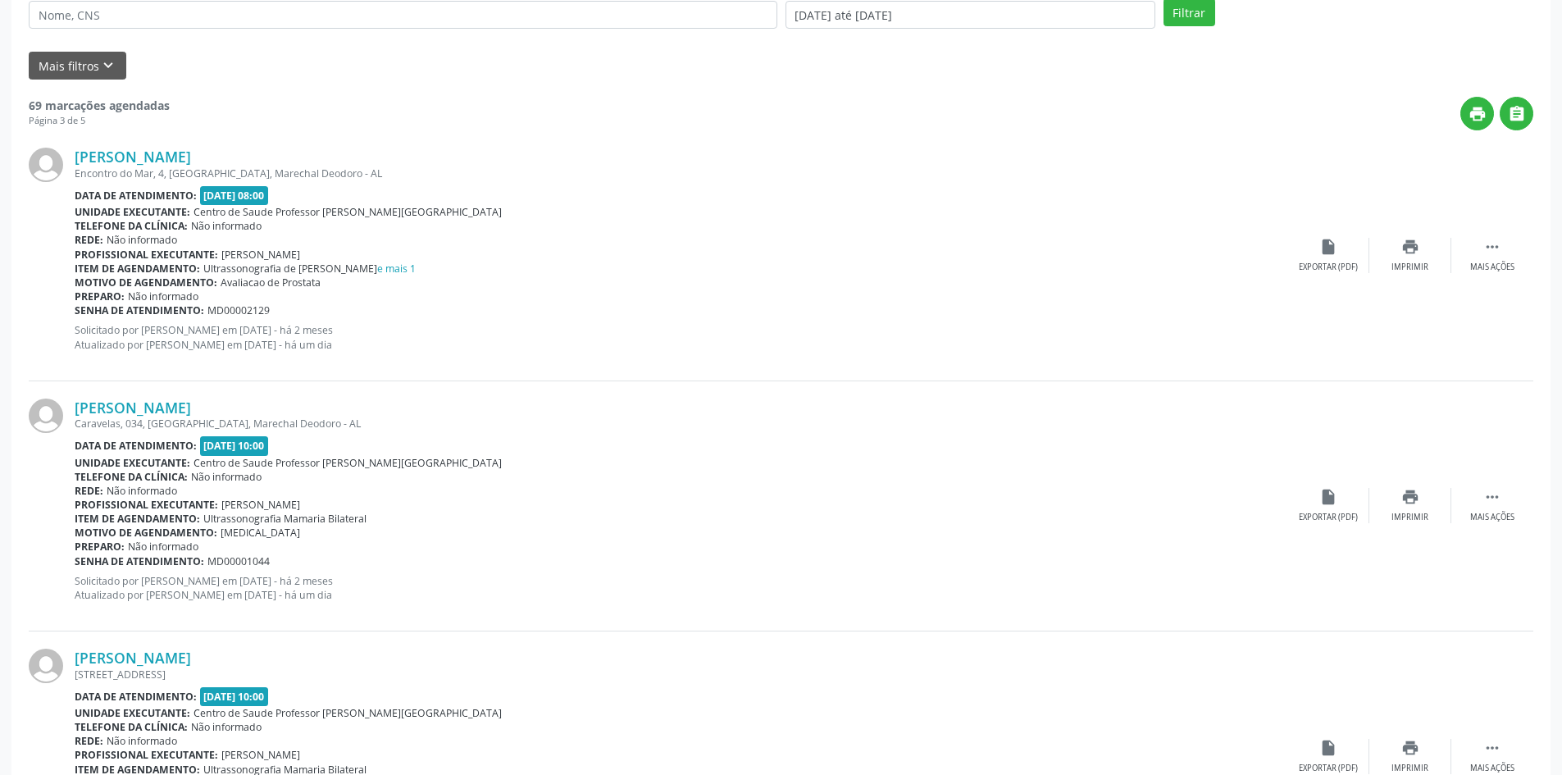
scroll to position [410, 0]
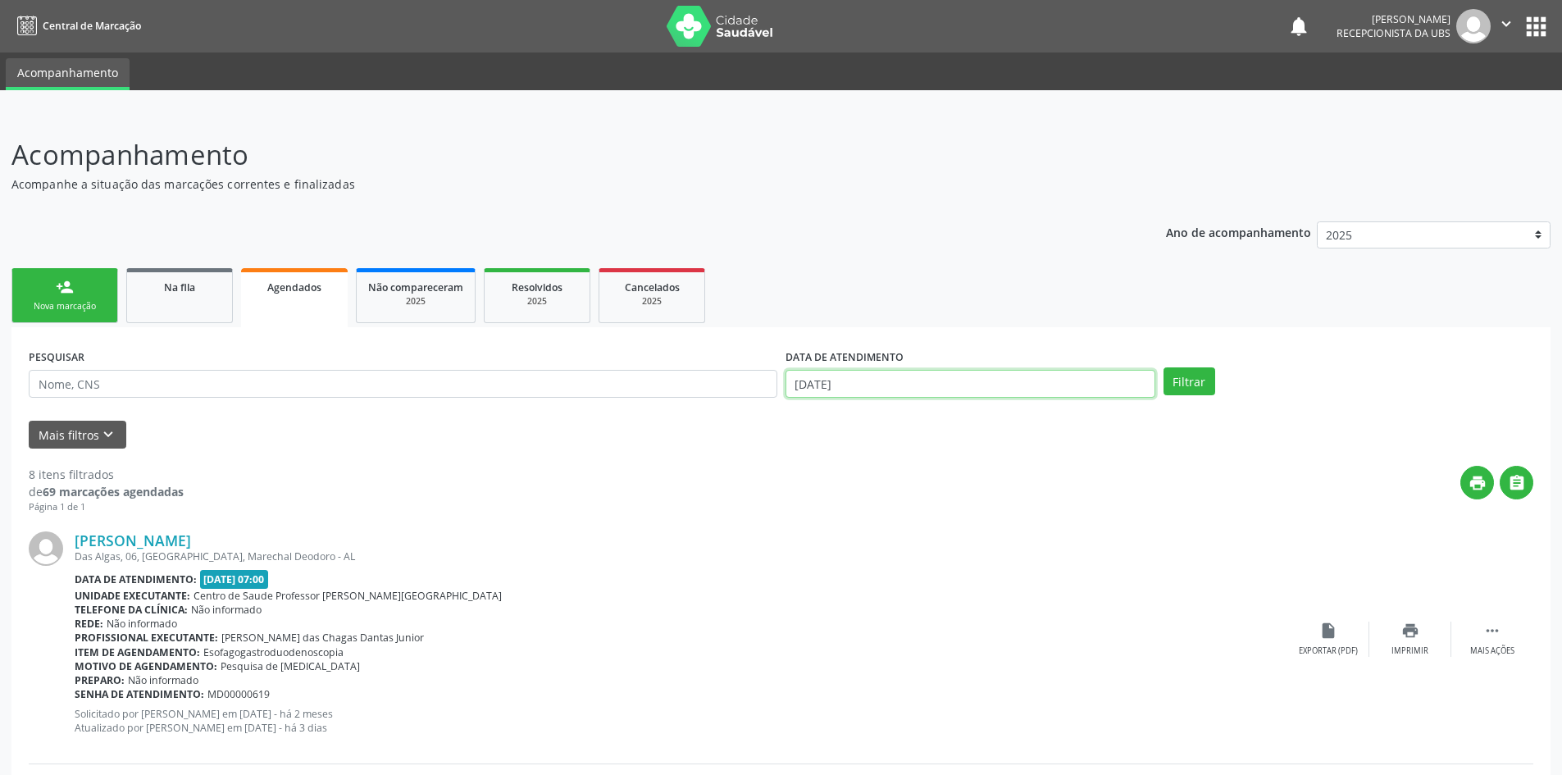
click at [882, 381] on input "[DATE]" at bounding box center [970, 384] width 370 height 28
click at [794, 420] on icon at bounding box center [799, 418] width 11 height 11
click at [798, 414] on icon at bounding box center [799, 418] width 11 height 11
click at [1017, 415] on icon at bounding box center [1022, 418] width 11 height 11
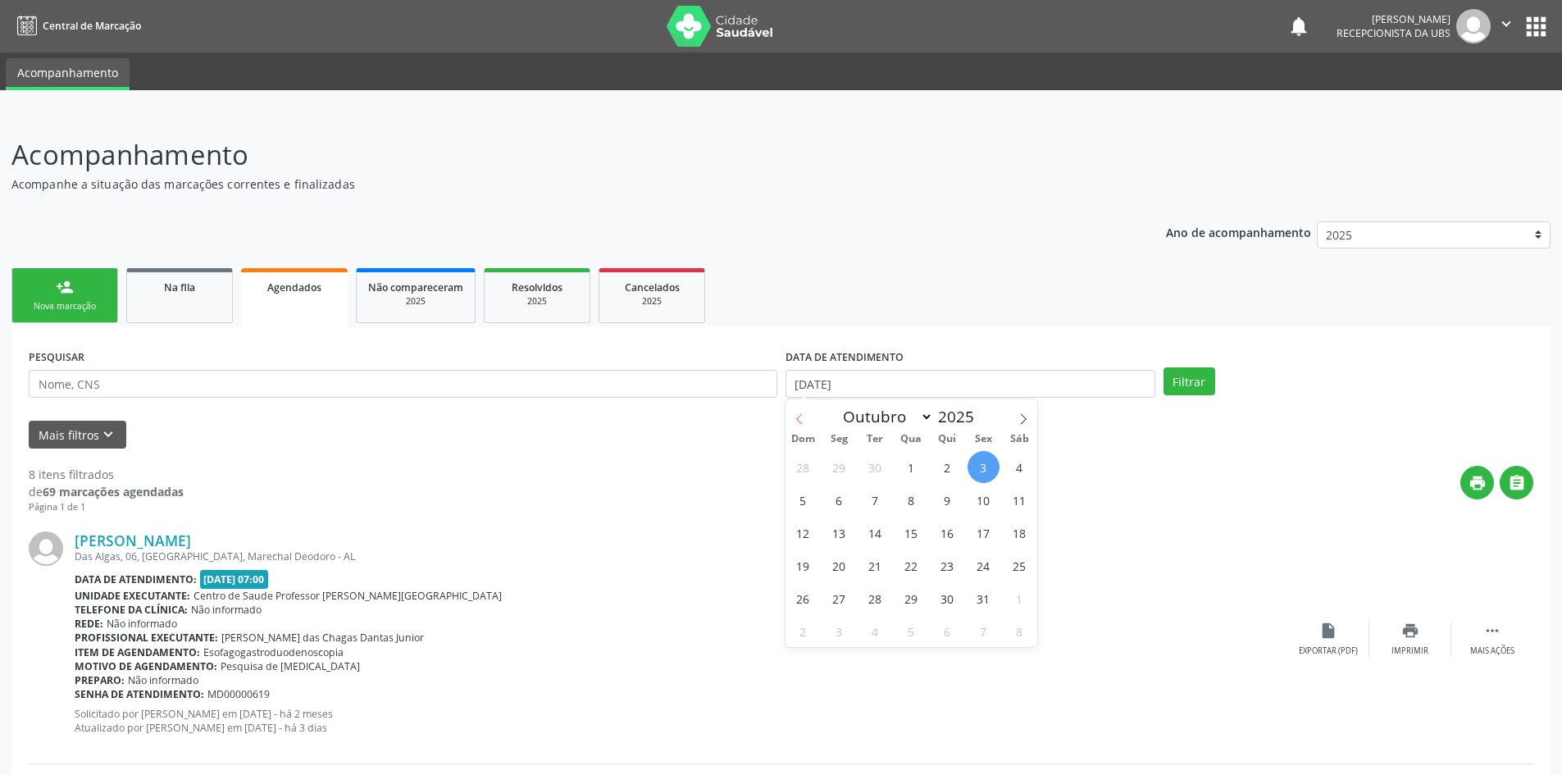
click at [807, 415] on span at bounding box center [799, 413] width 28 height 28
select select "8"
click at [839, 466] on span "1" at bounding box center [839, 467] width 32 height 32
type input "[DATE]"
click at [1016, 419] on span at bounding box center [1023, 413] width 28 height 28
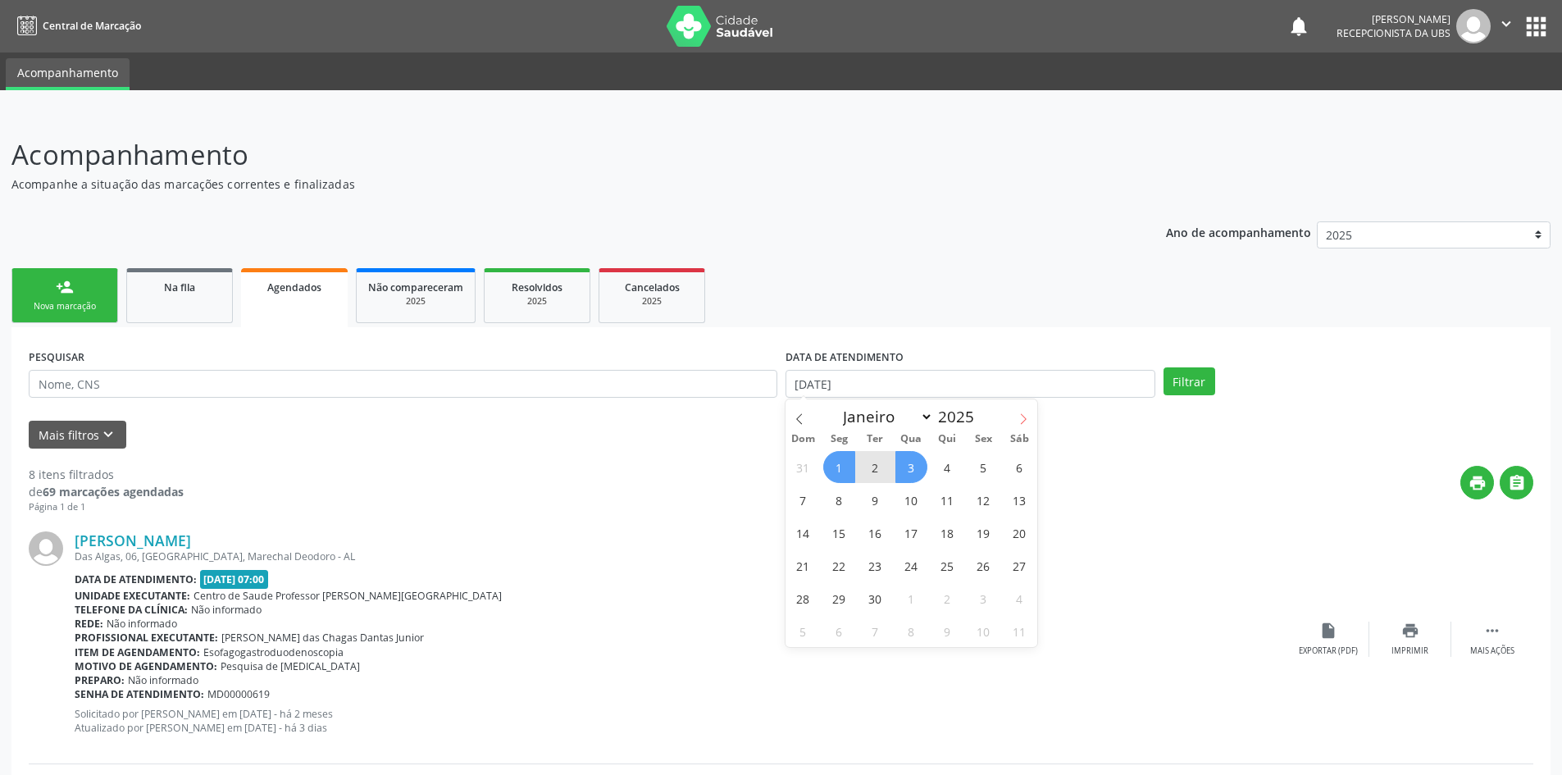
select select "9"
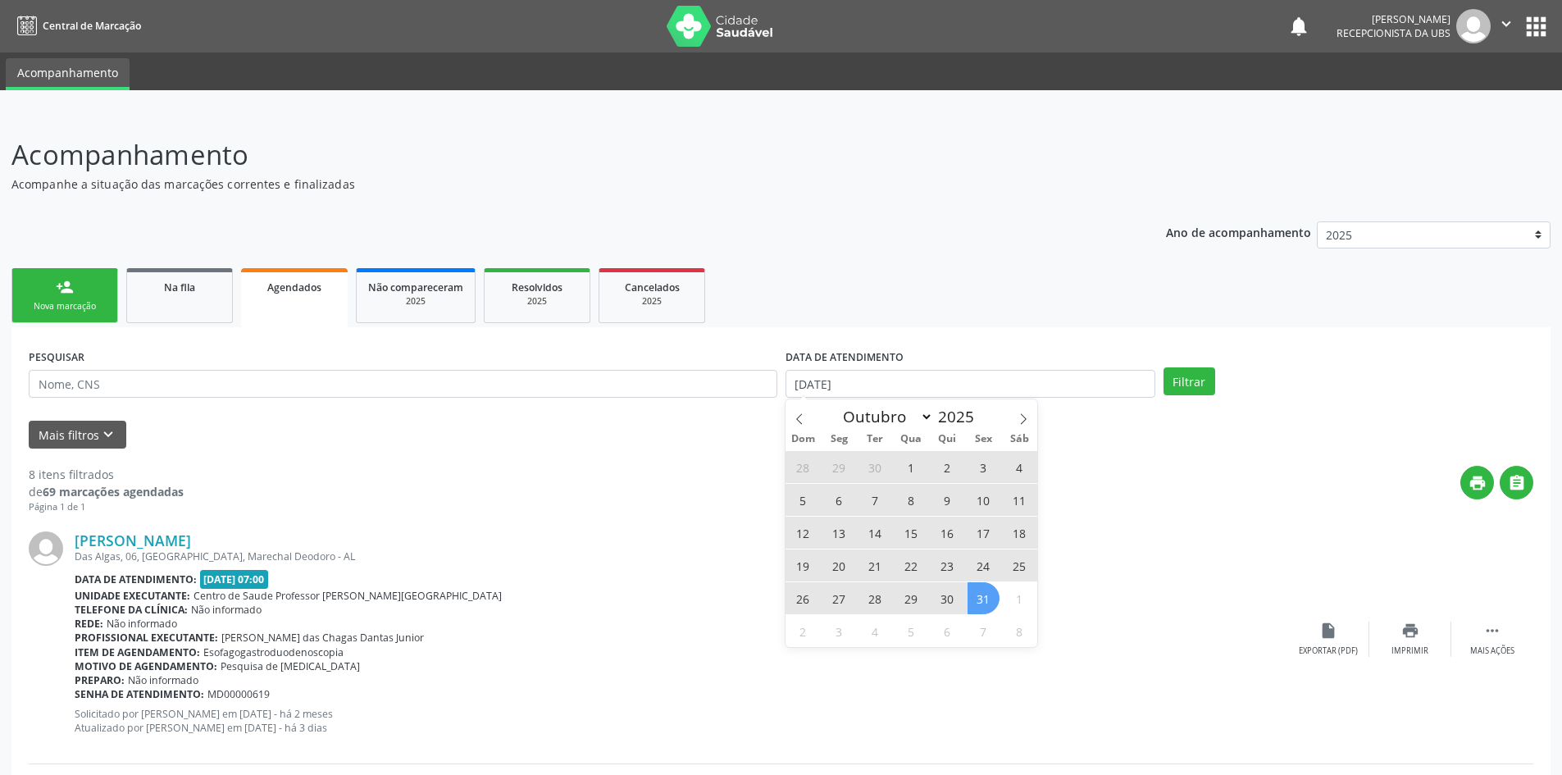
click at [990, 597] on span "31" at bounding box center [983, 598] width 32 height 32
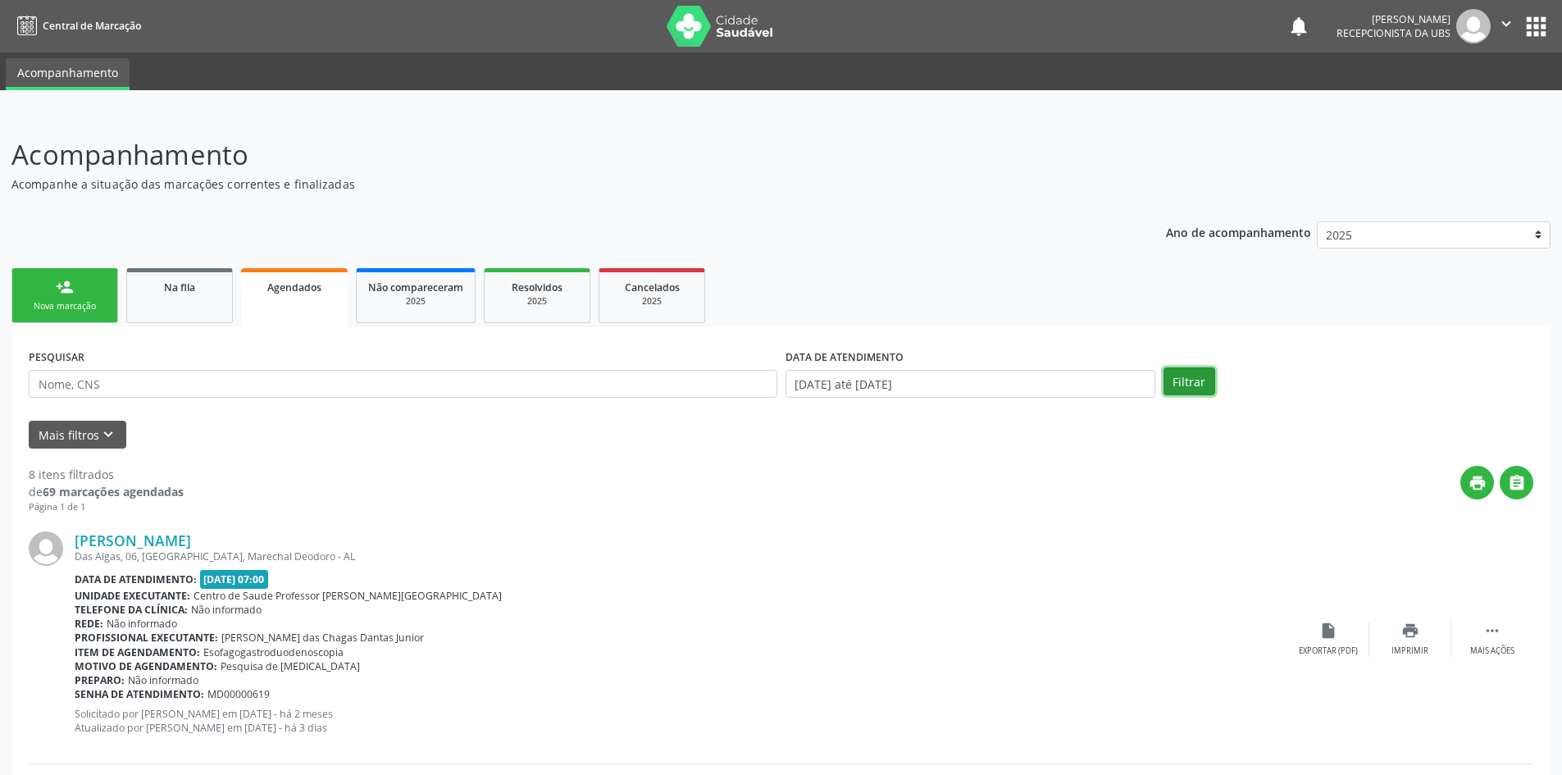
click at [1183, 372] on button "Filtrar" at bounding box center [1189, 381] width 52 height 28
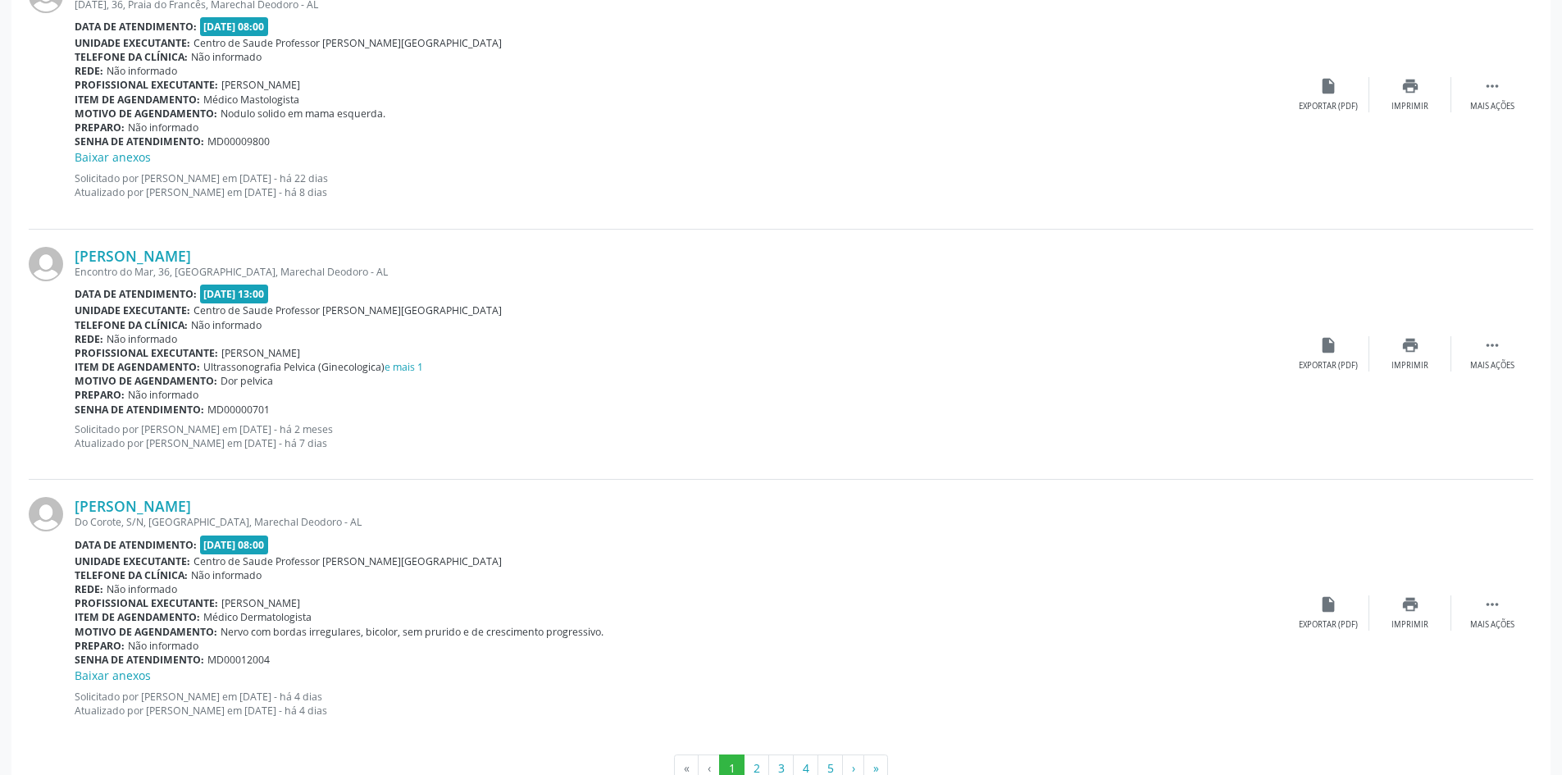
scroll to position [3607, 0]
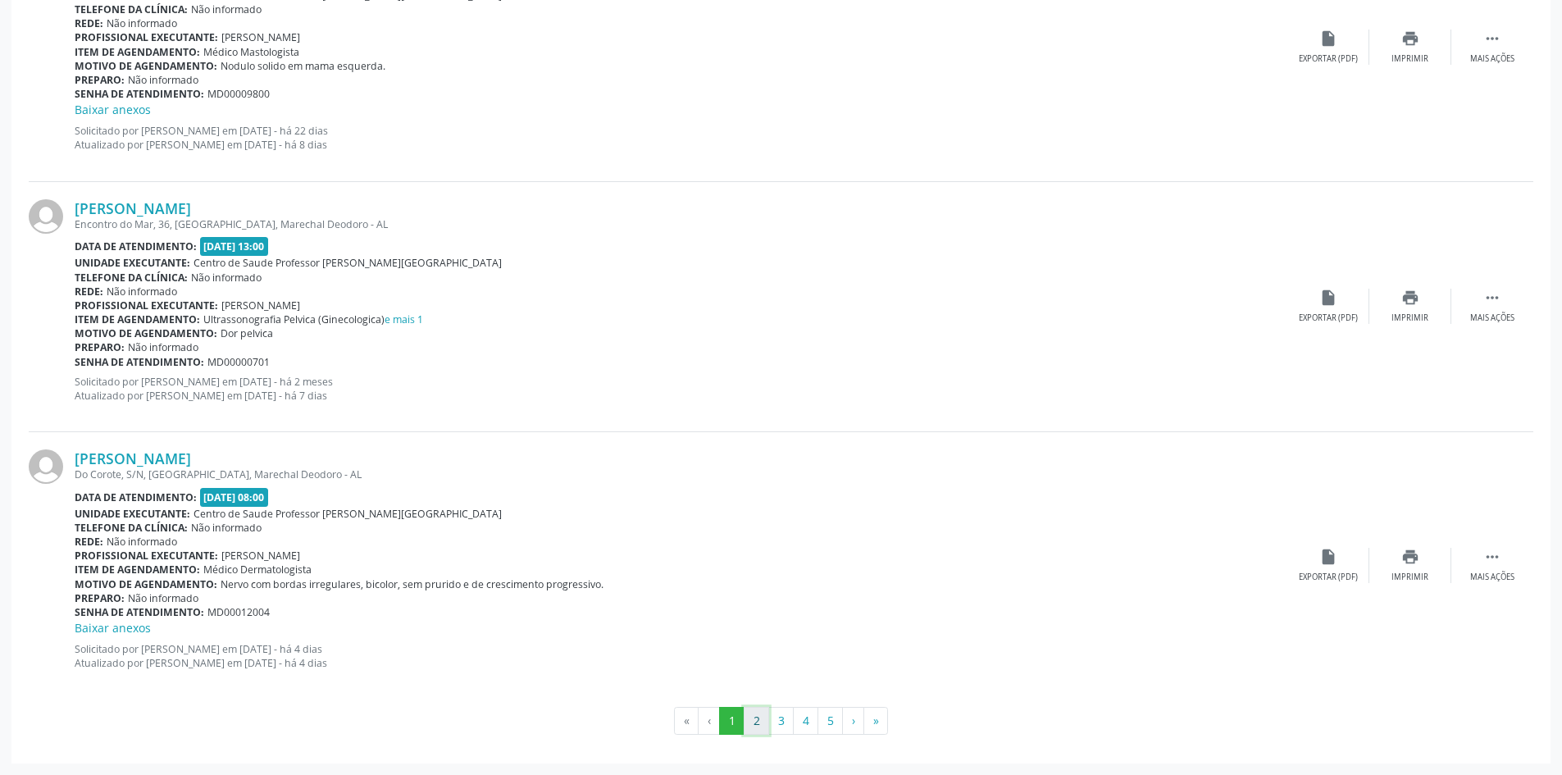
click at [750, 722] on button "2" at bounding box center [756, 721] width 25 height 28
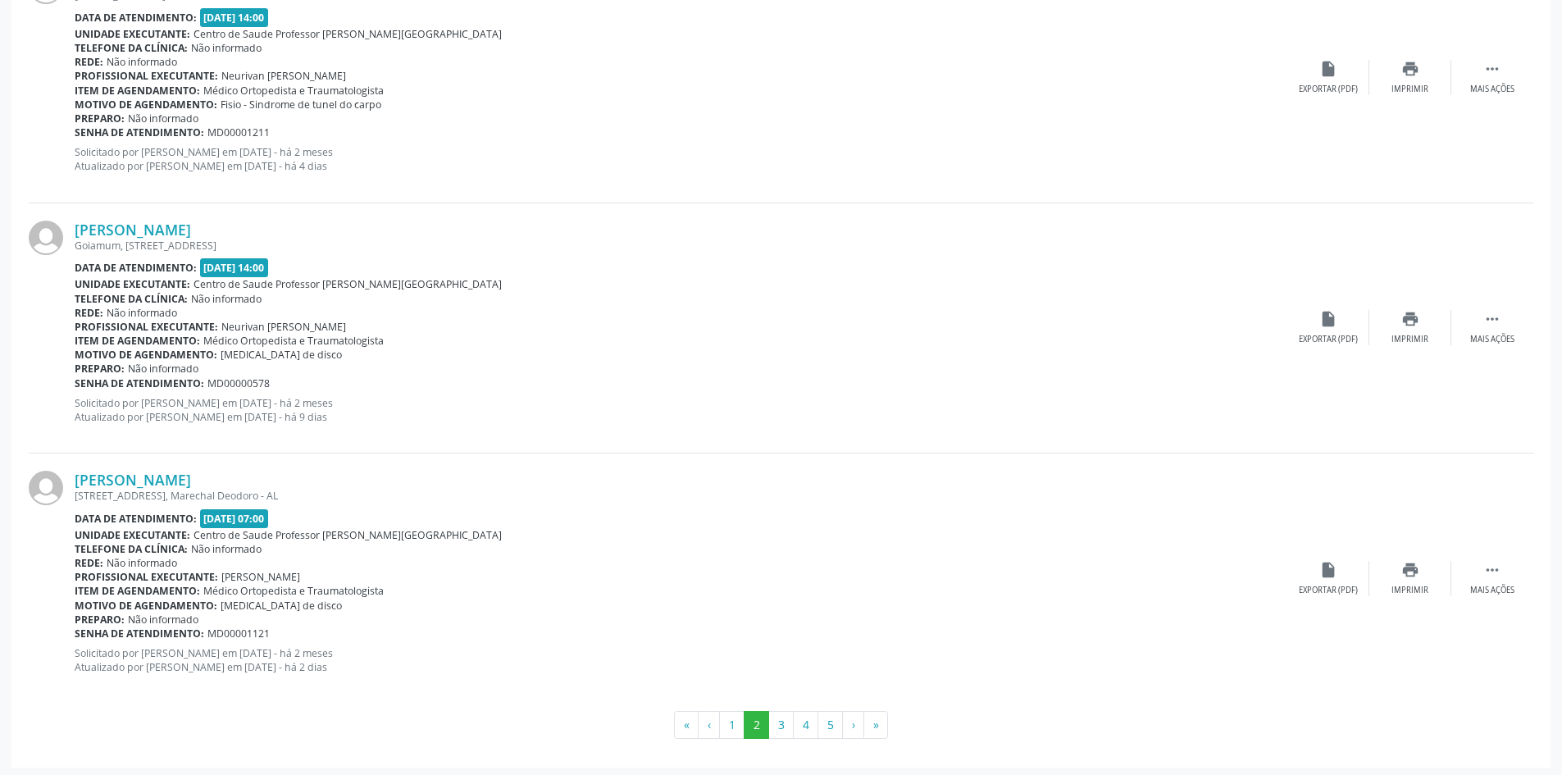
scroll to position [3590, 0]
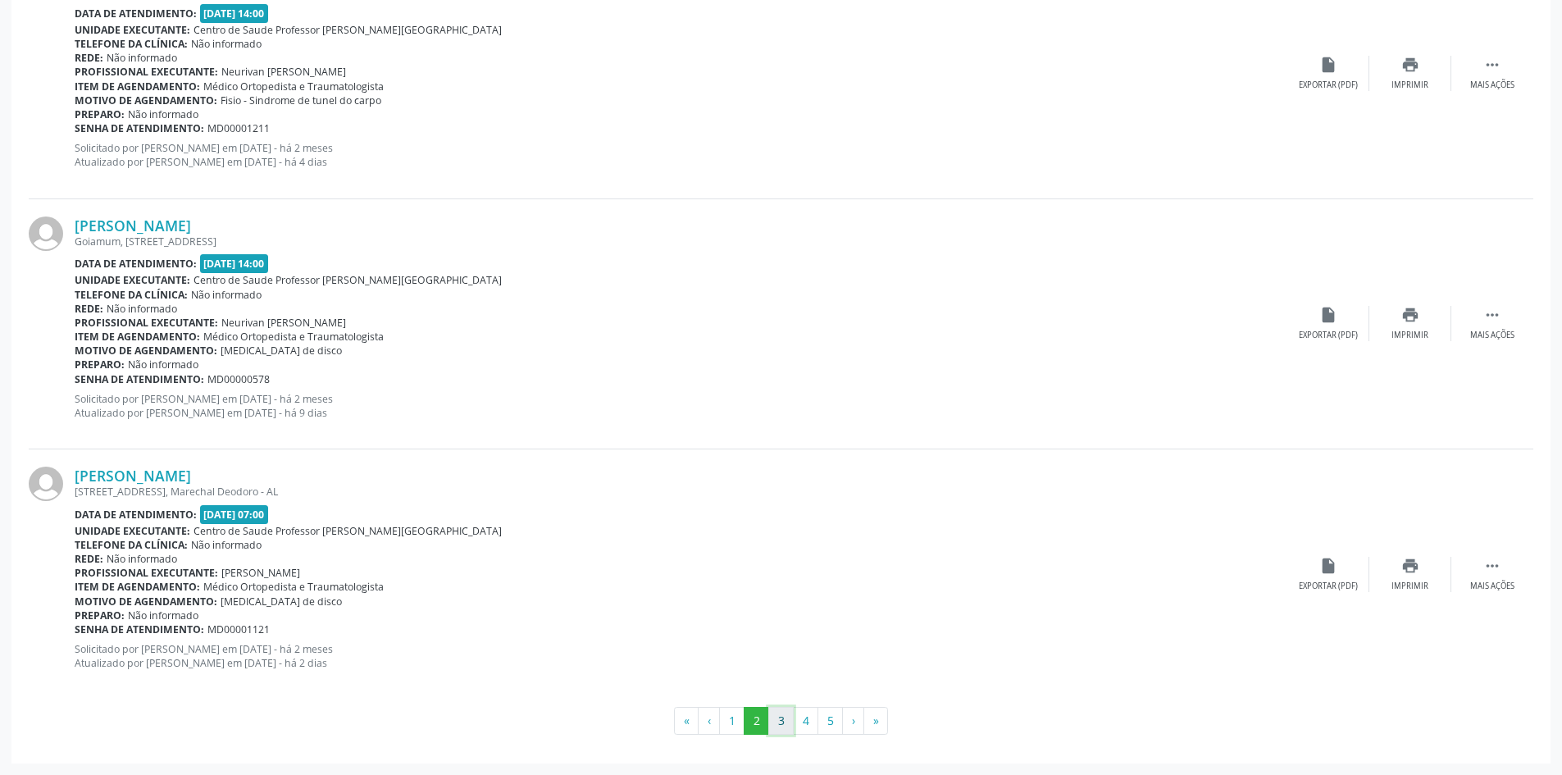
click at [777, 716] on button "3" at bounding box center [780, 721] width 25 height 28
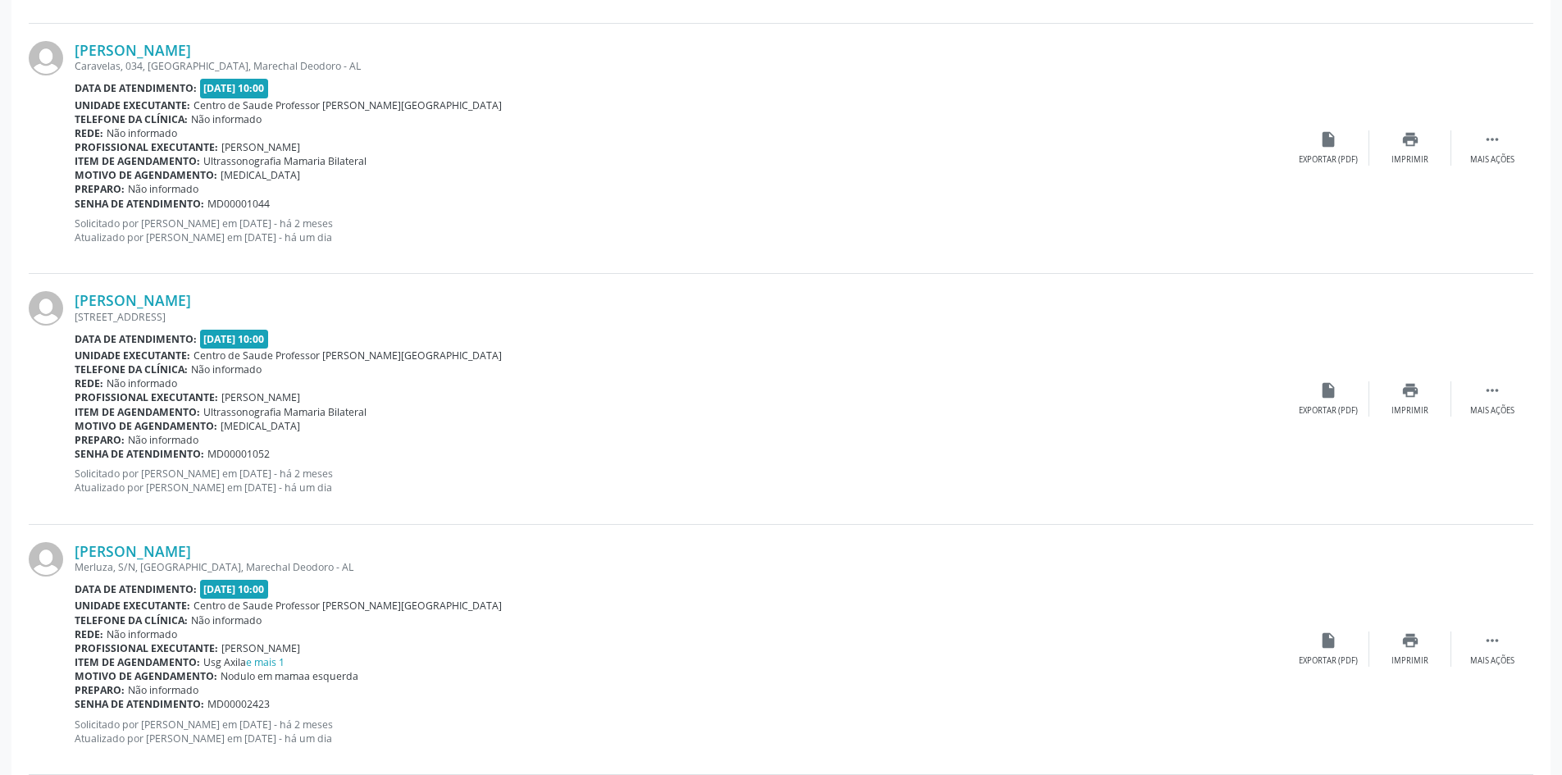
scroll to position [738, 0]
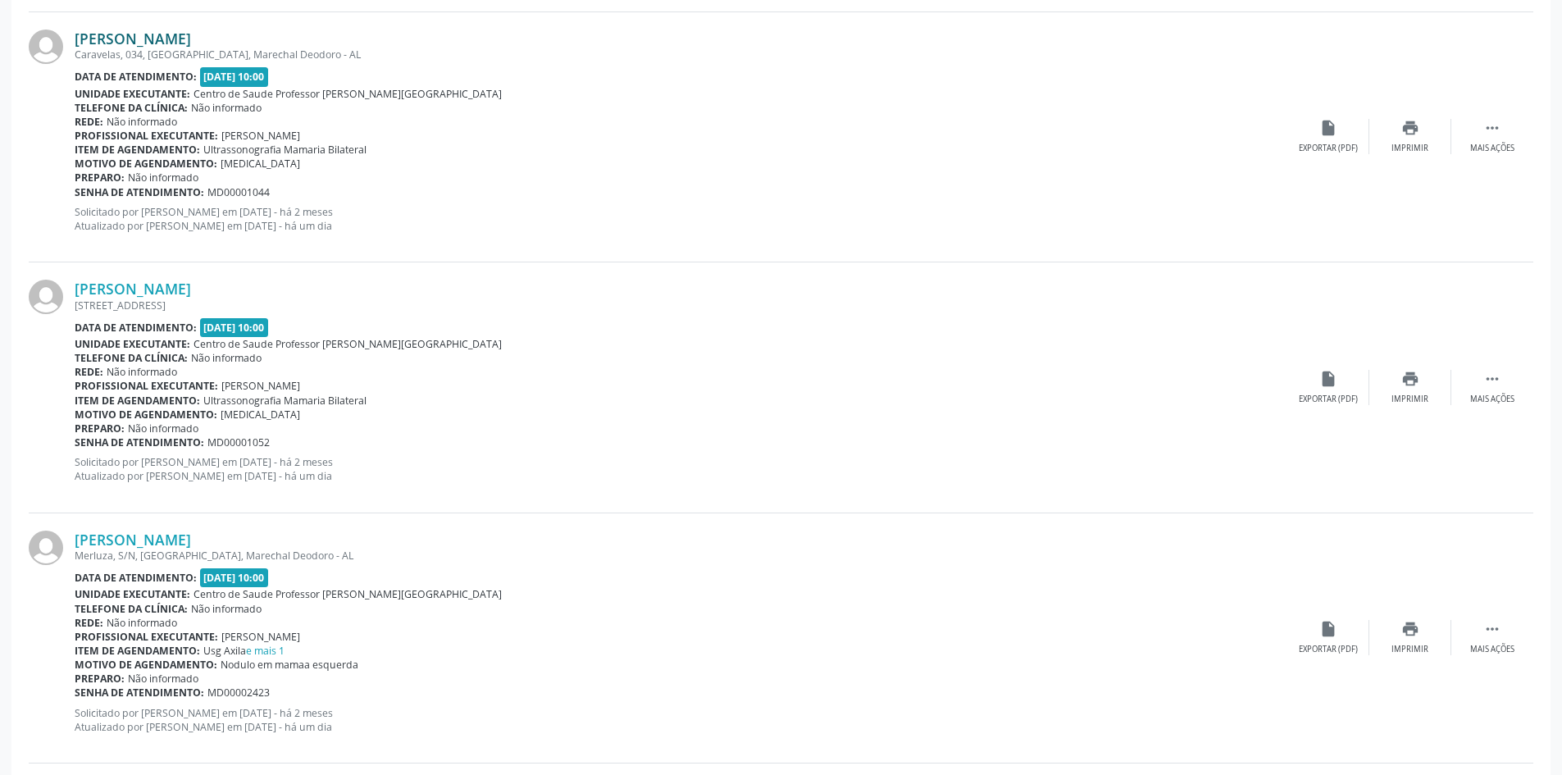
click at [124, 35] on link "[PERSON_NAME]" at bounding box center [133, 39] width 116 height 18
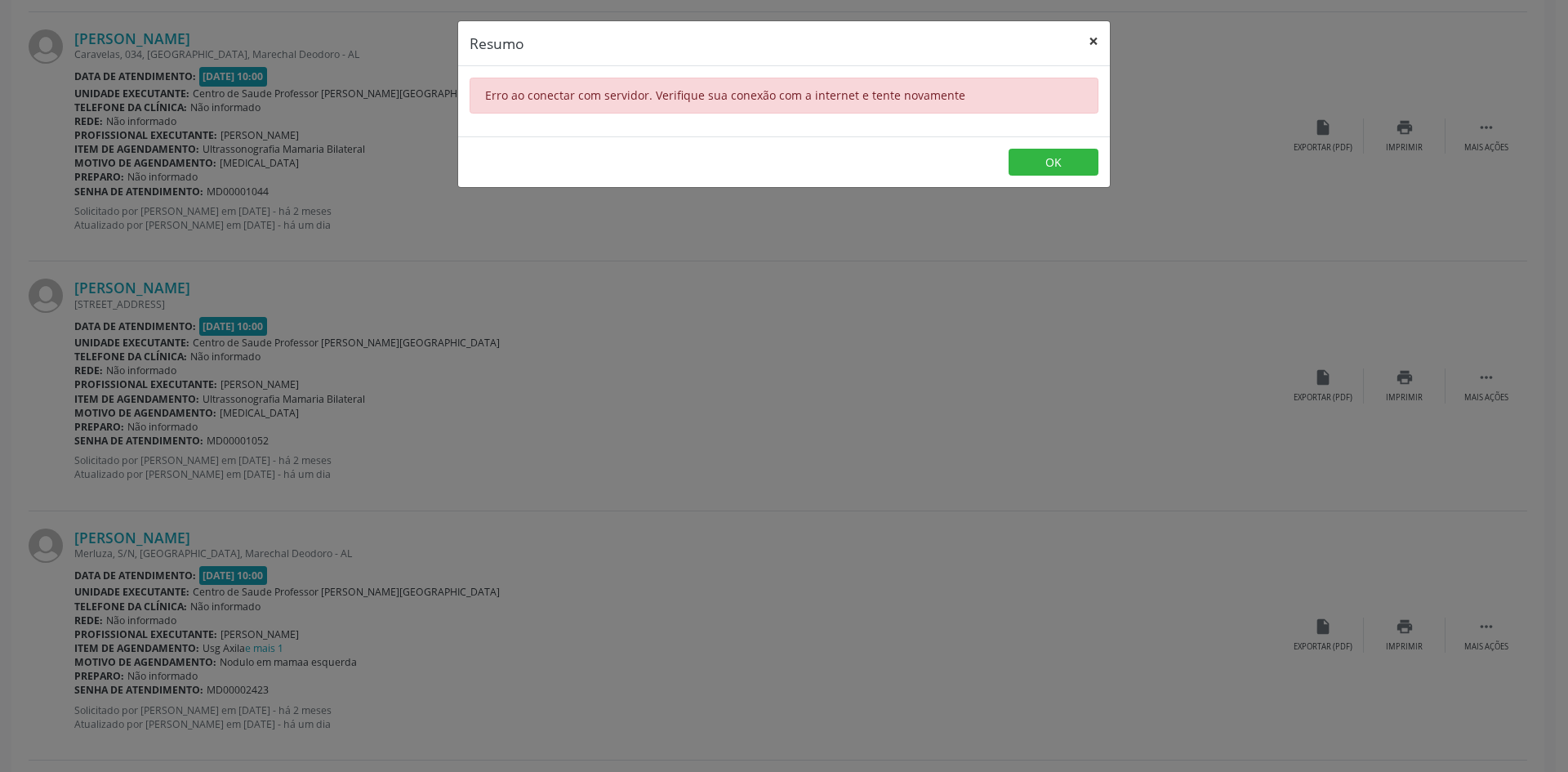
click at [1098, 44] on button "×" at bounding box center [1093, 41] width 33 height 40
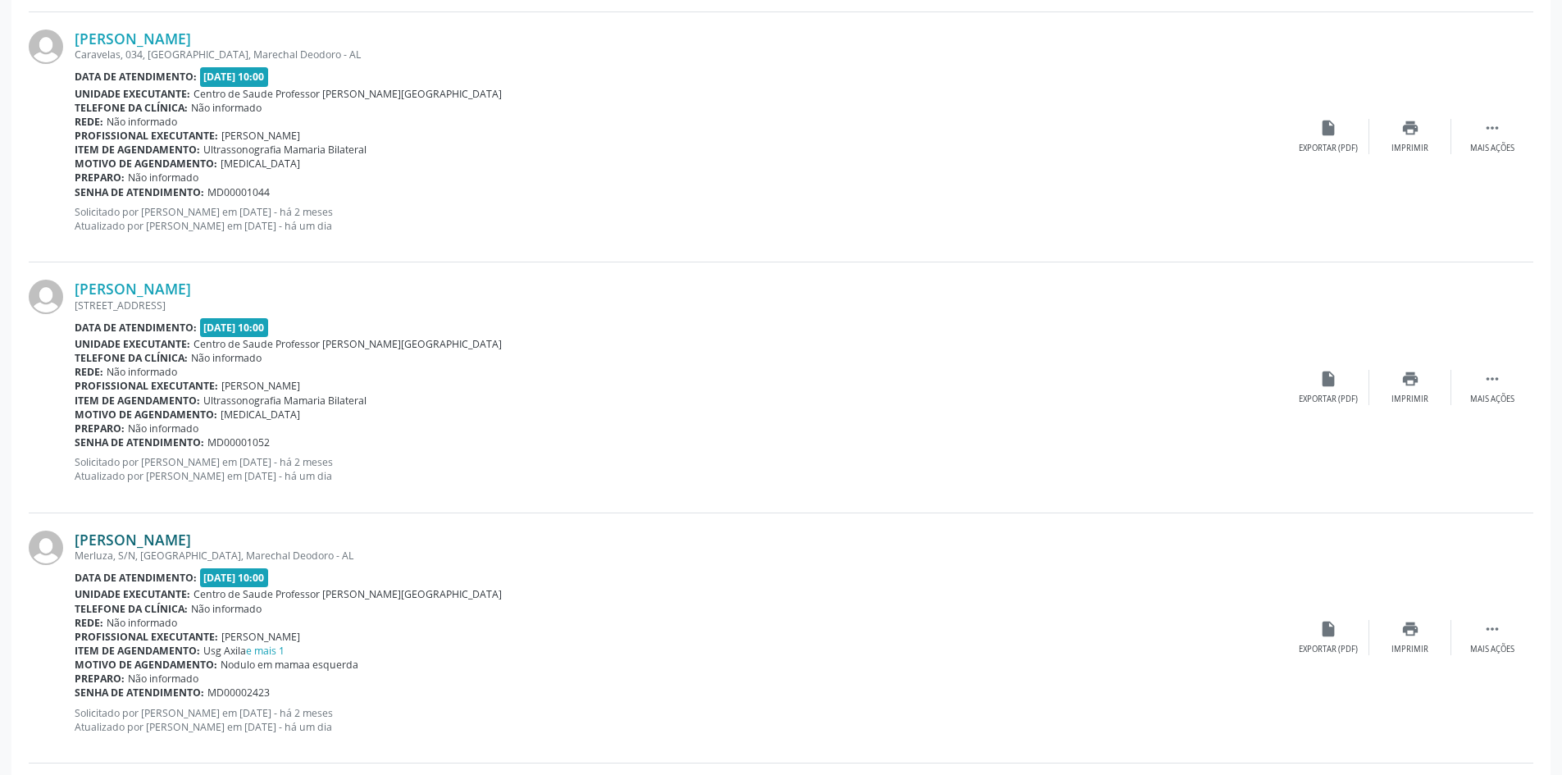
click at [191, 535] on link "[PERSON_NAME]" at bounding box center [133, 539] width 116 height 18
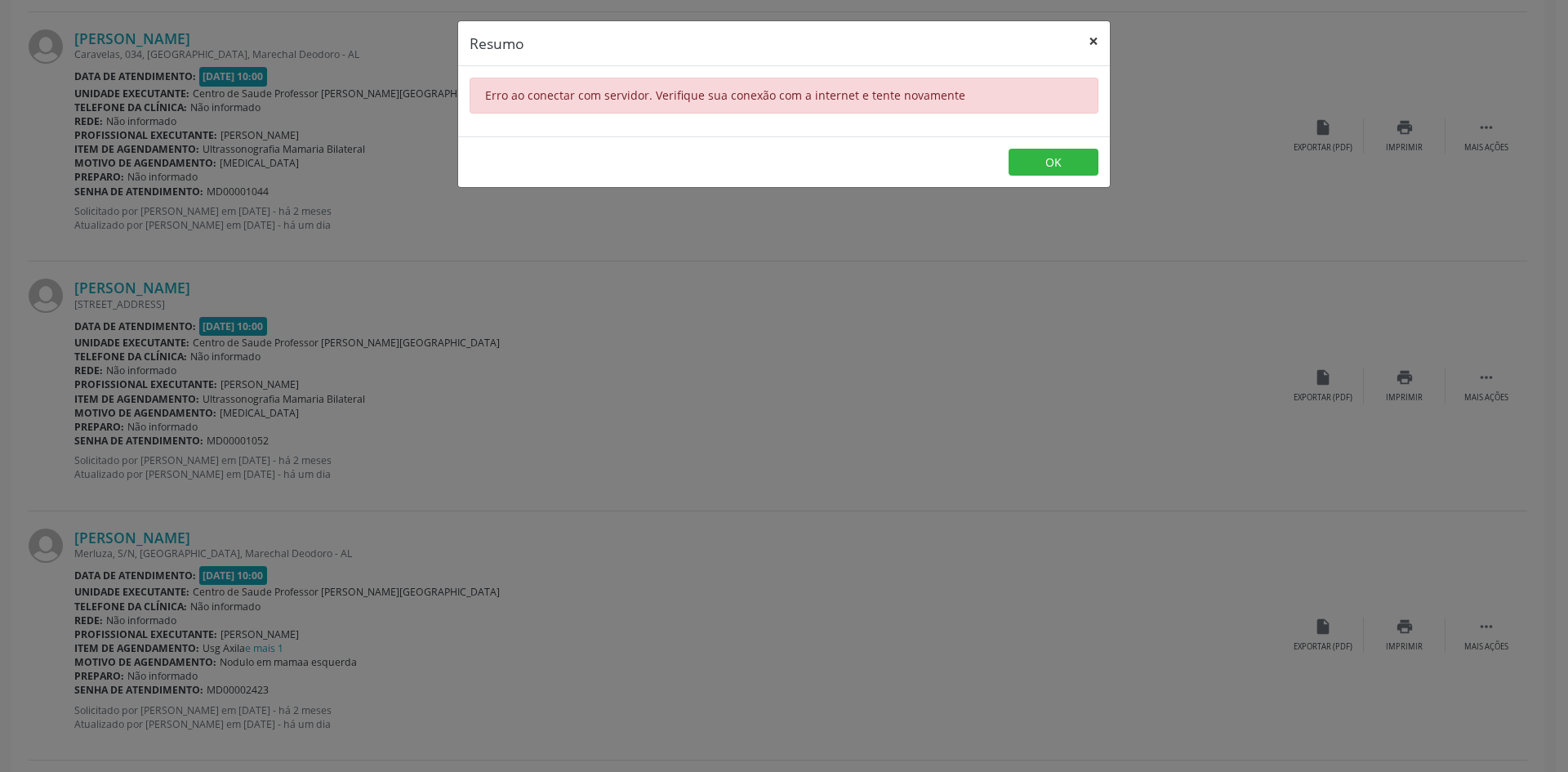
click at [1095, 37] on button "×" at bounding box center [1093, 41] width 33 height 40
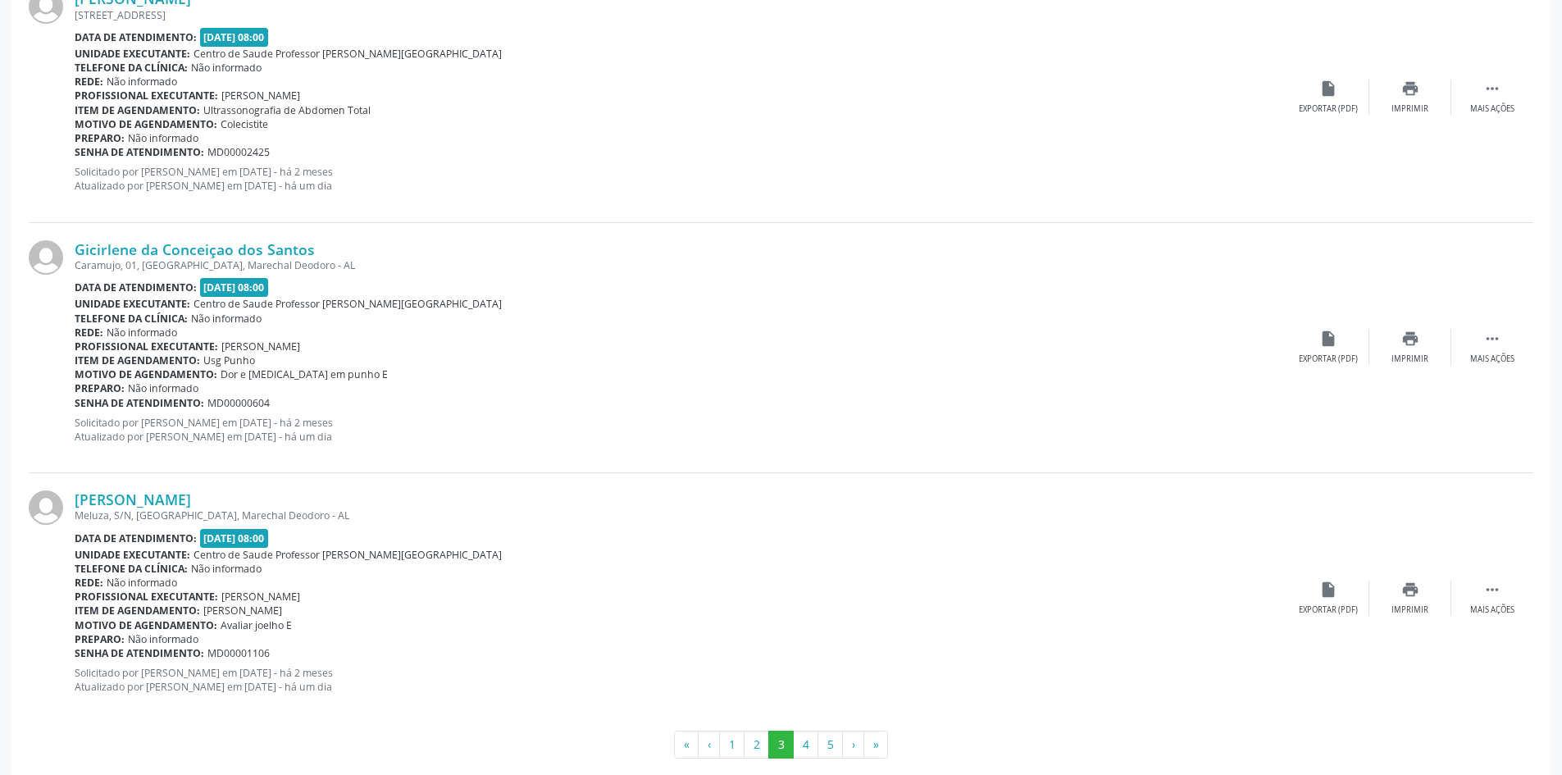
scroll to position [3572, 0]
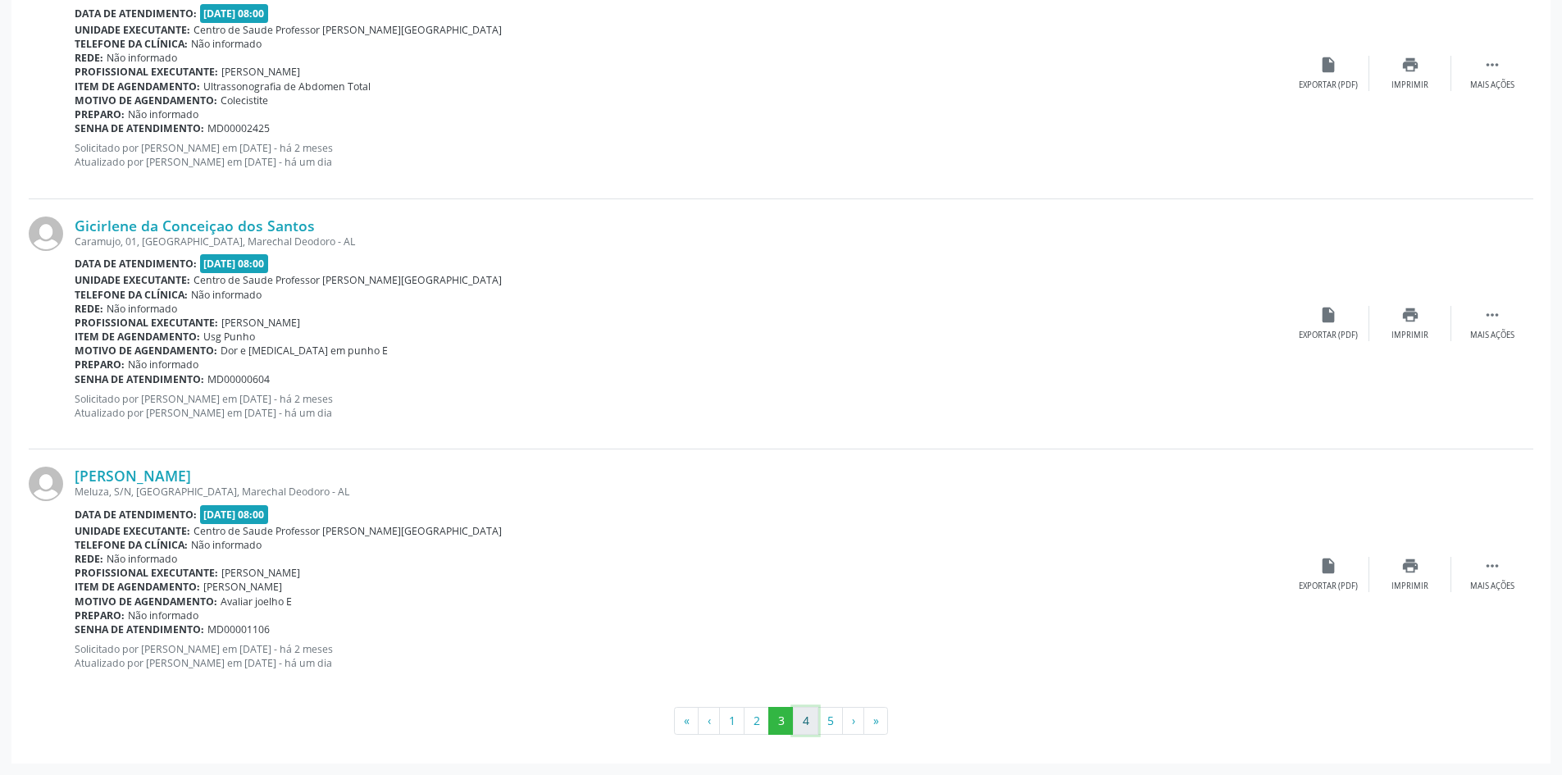
click at [802, 720] on button "4" at bounding box center [805, 721] width 25 height 28
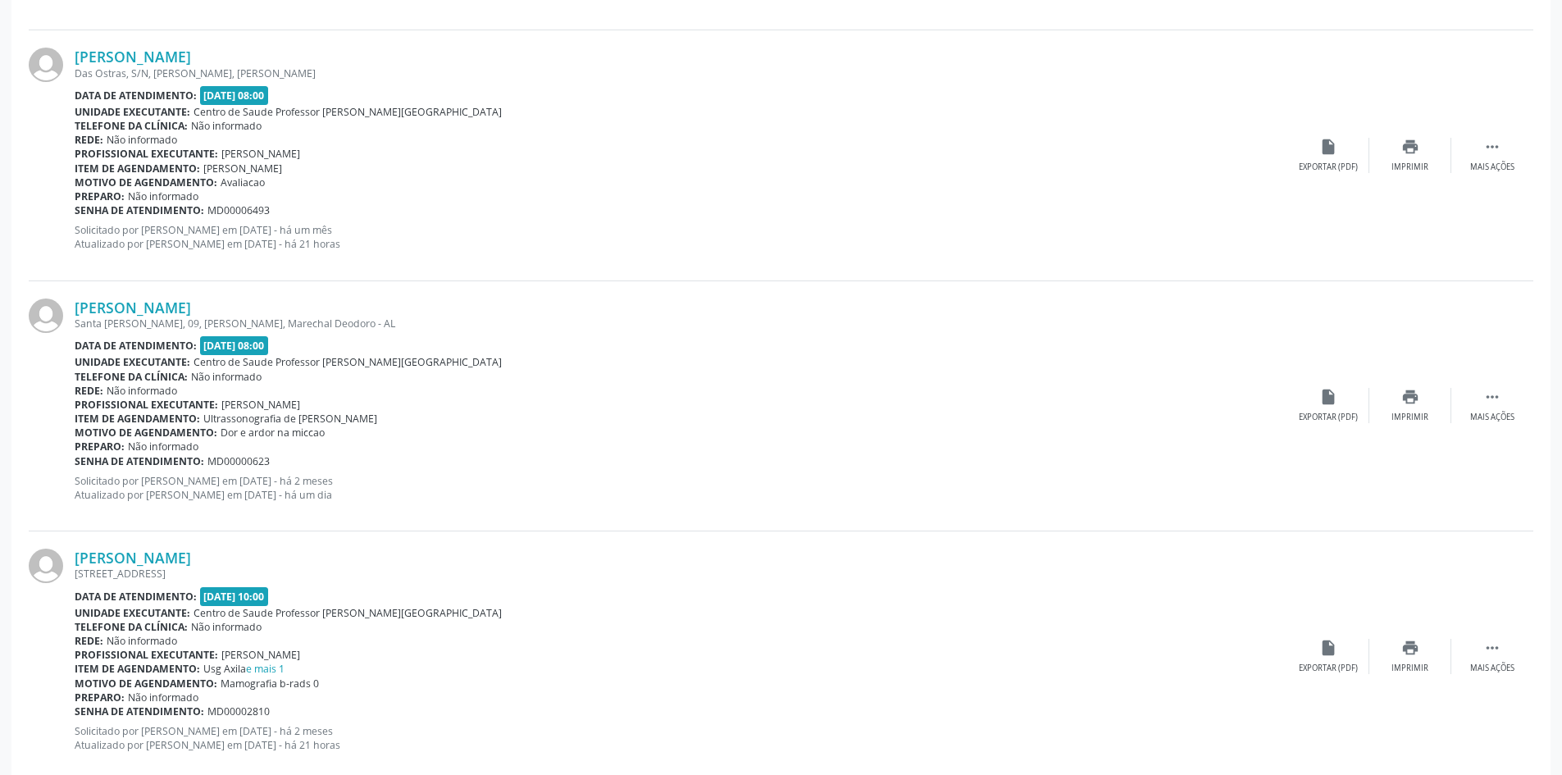
scroll to position [3555, 0]
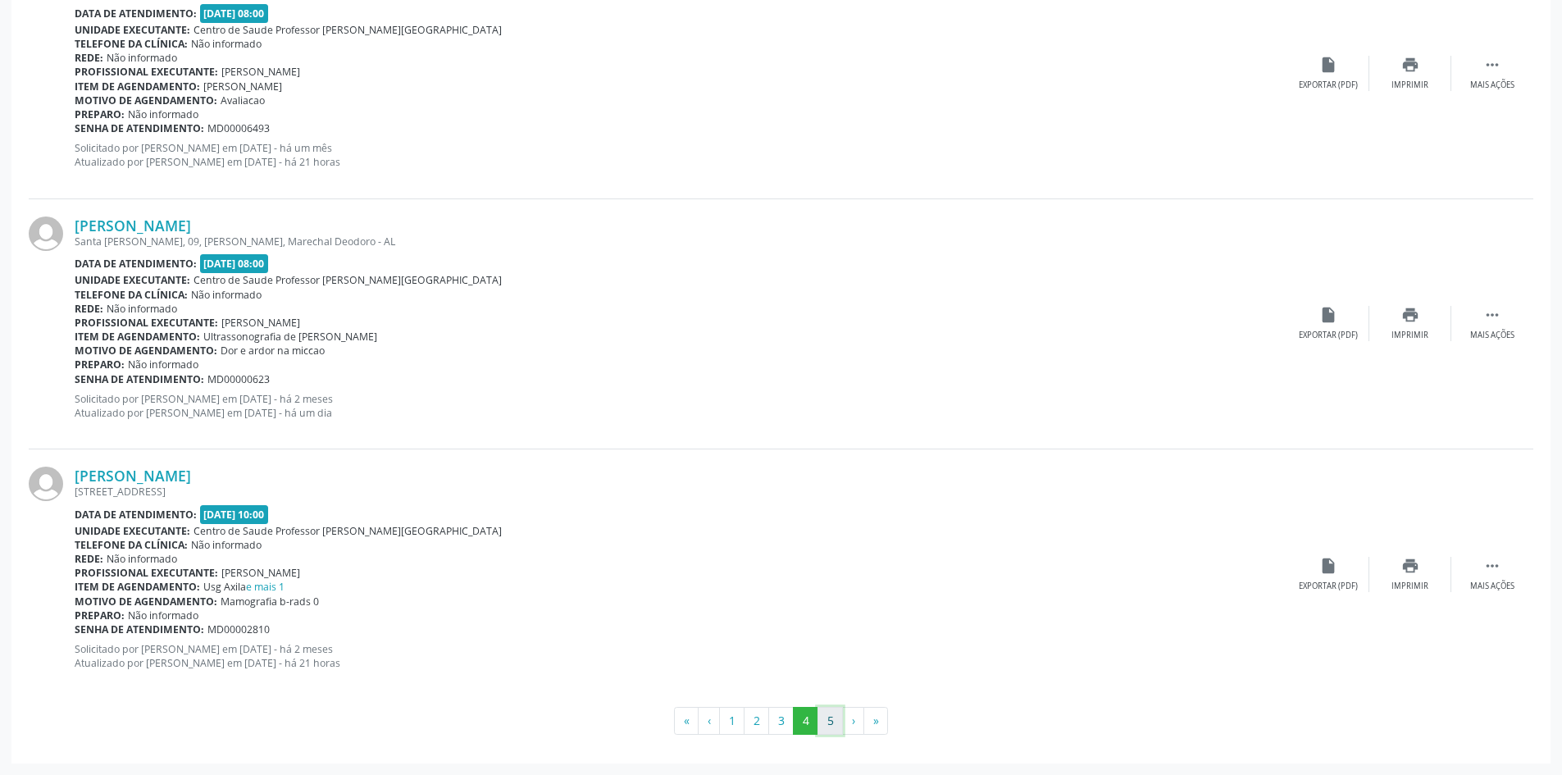
click at [831, 730] on button "5" at bounding box center [829, 721] width 25 height 28
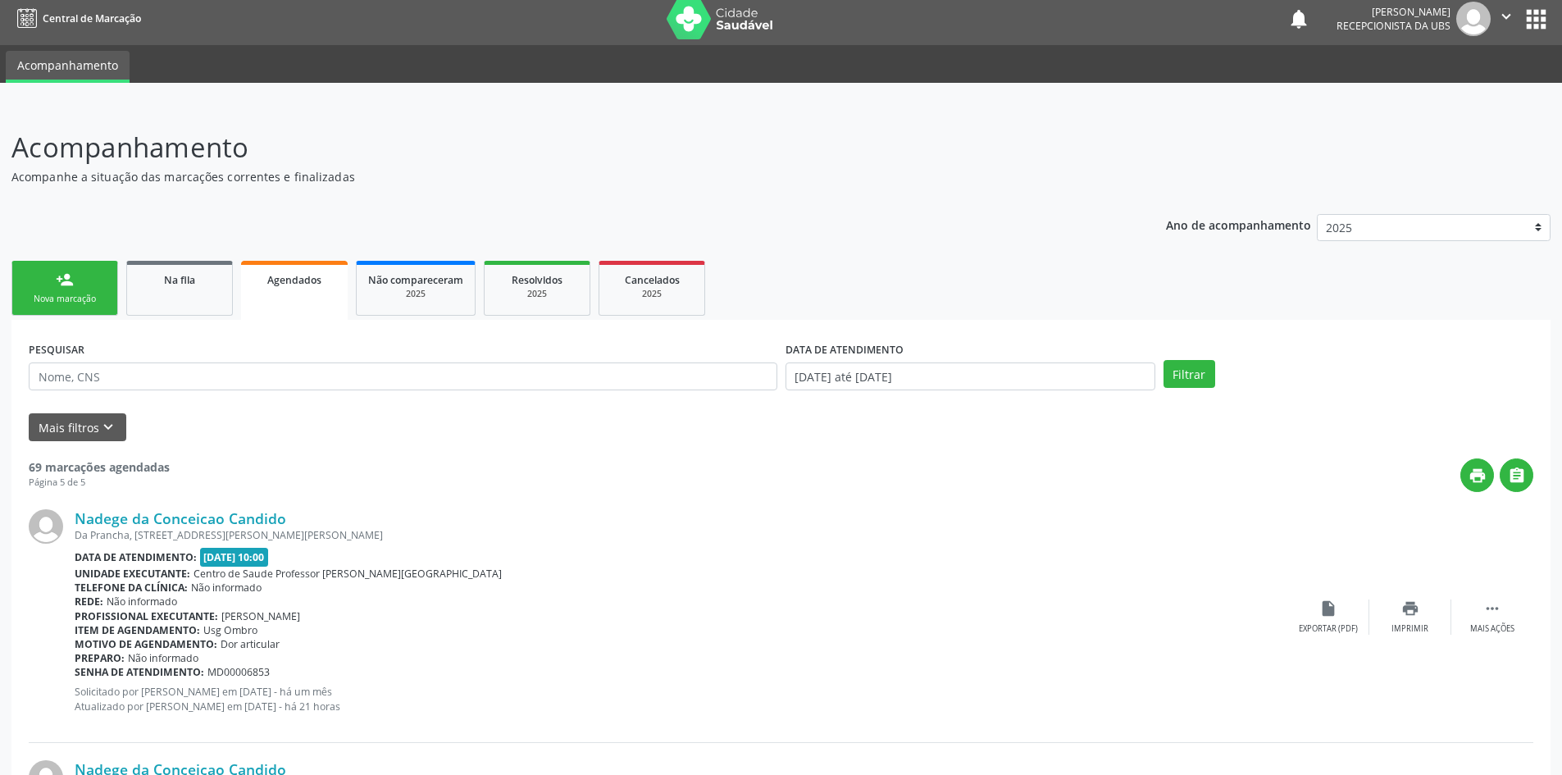
scroll to position [0, 0]
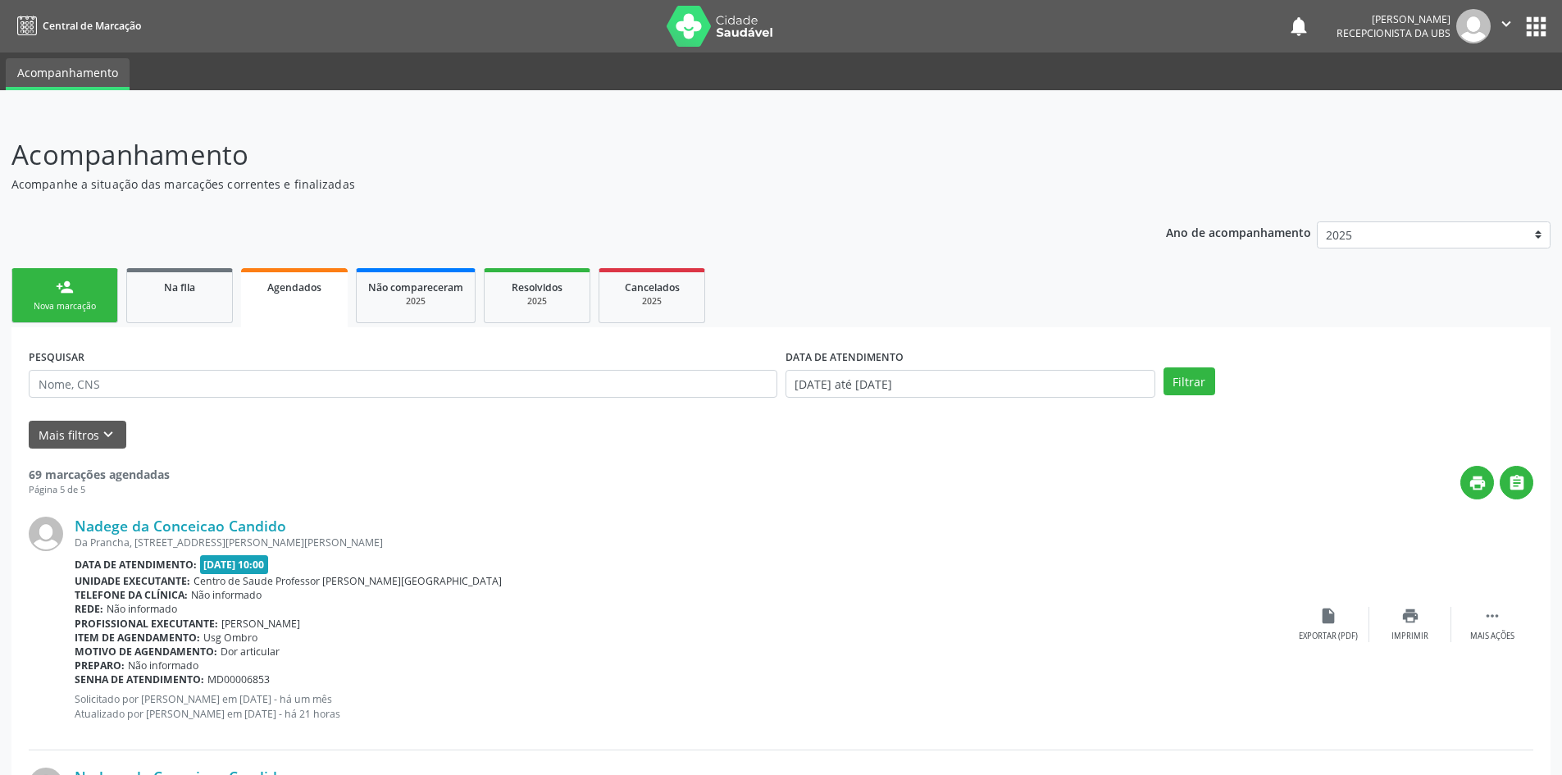
click at [1511, 19] on icon "" at bounding box center [1506, 24] width 18 height 18
click at [1447, 103] on link "Sair" at bounding box center [1463, 100] width 113 height 23
